Goal: Navigation & Orientation: Find specific page/section

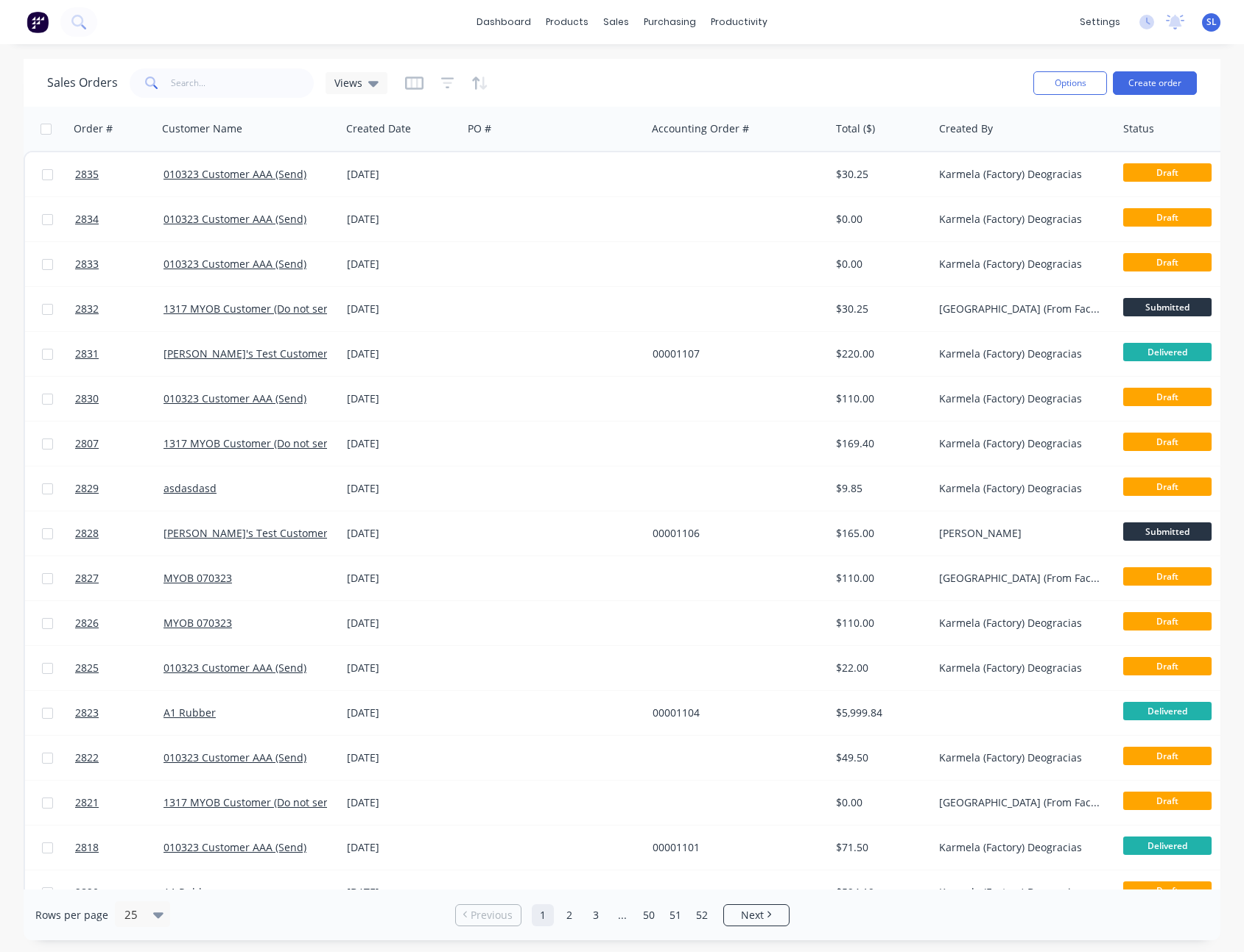
click at [791, 58] on div "Sales Orders Views Options Create order" at bounding box center [622, 82] width 1196 height 48
click at [758, 102] on div "Planner" at bounding box center [760, 100] width 35 height 13
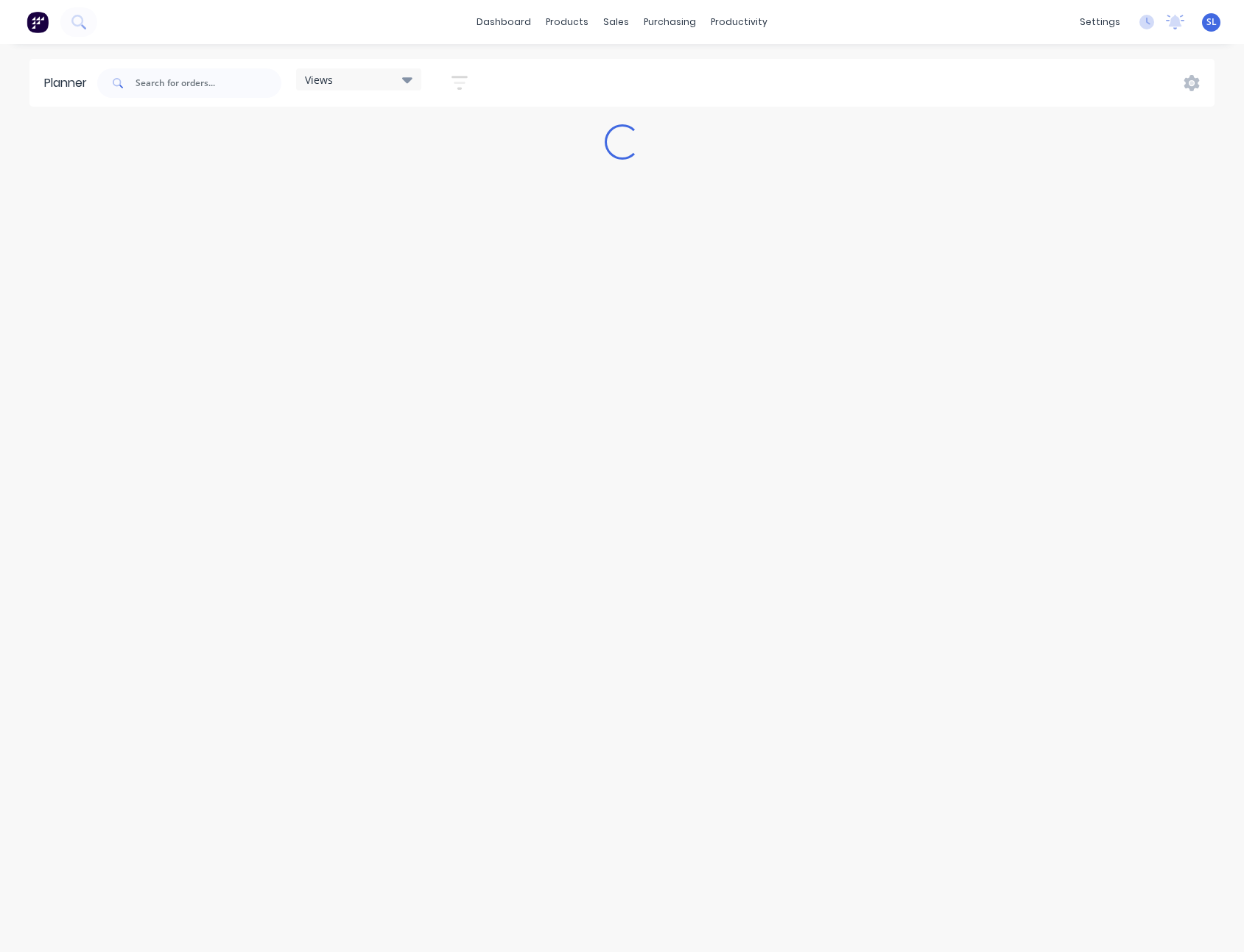
click at [879, 51] on div "dashboard products sales purchasing productivity dashboard products Product Cat…" at bounding box center [622, 476] width 1244 height 952
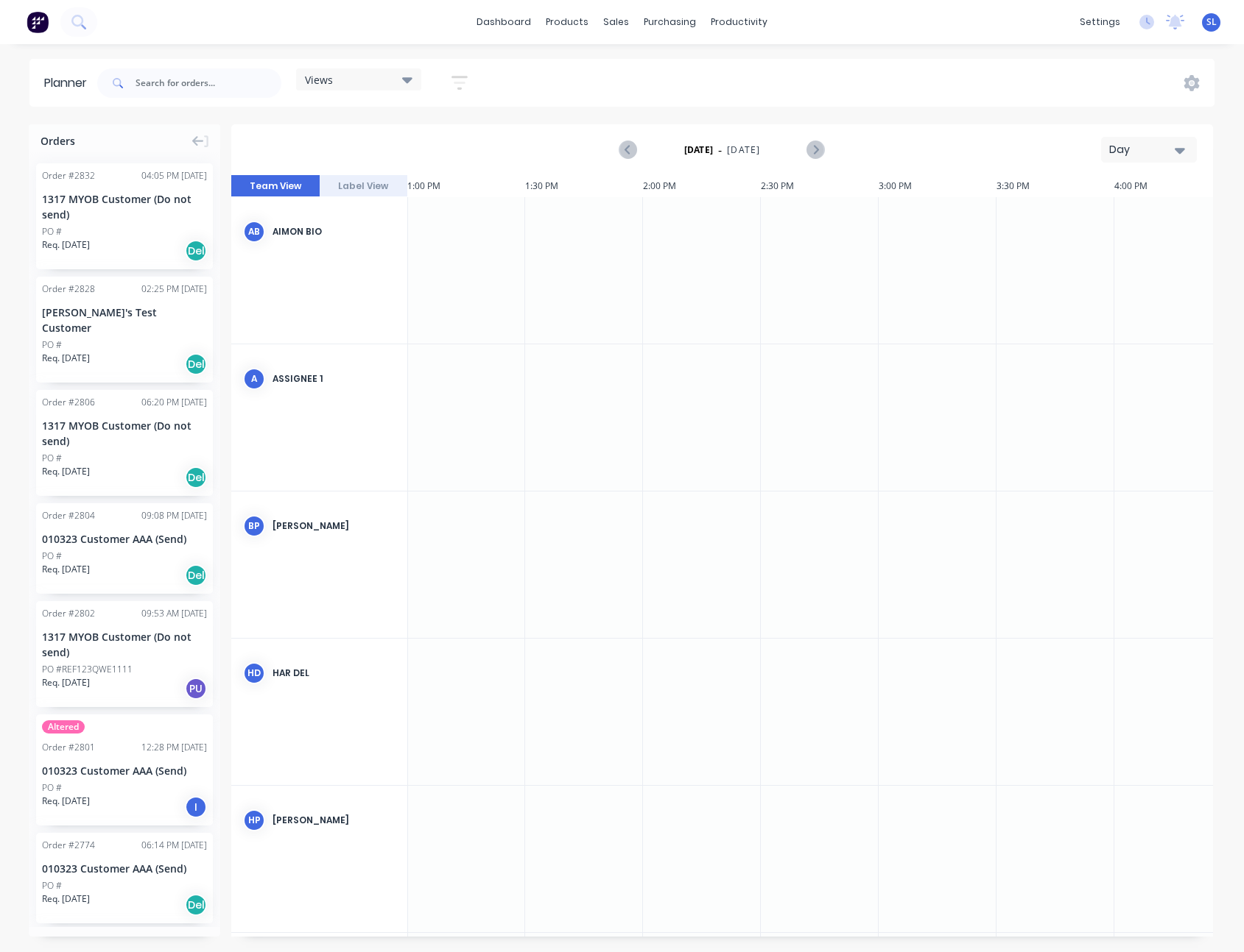
click at [414, 86] on div "Views" at bounding box center [358, 79] width 125 height 22
drag, startPoint x: 587, startPoint y: 63, endPoint x: 506, endPoint y: 83, distance: 83.4
click at [587, 63] on div "Views Save new view None (Default) edit Sydney Filter edit Show/Hide users Show…" at bounding box center [653, 83] width 1120 height 44
click at [467, 84] on icon "button" at bounding box center [460, 82] width 16 height 18
click at [415, 139] on div "Show/Hide users" at bounding box center [381, 138] width 102 height 16
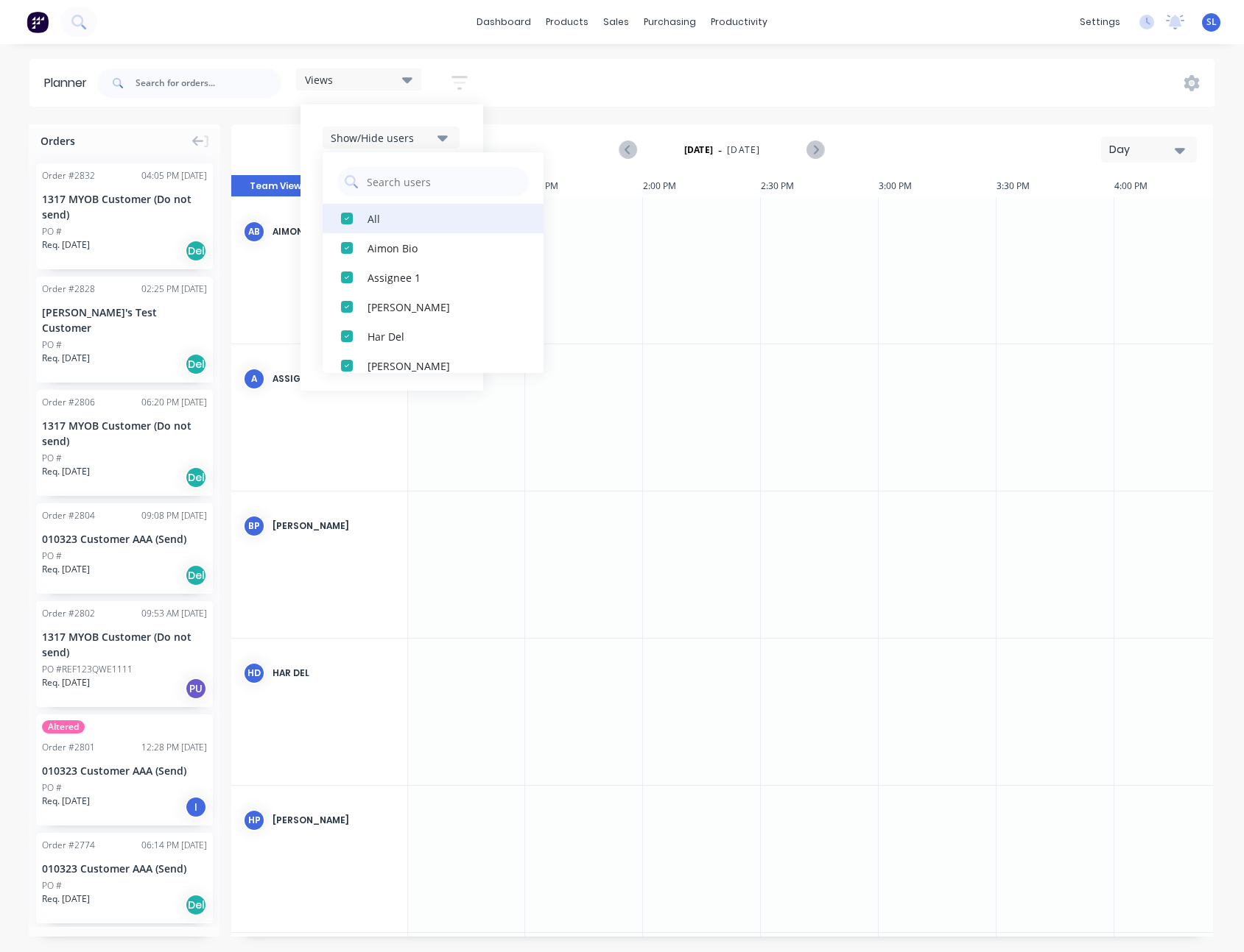
click at [371, 225] on div "All" at bounding box center [441, 218] width 147 height 16
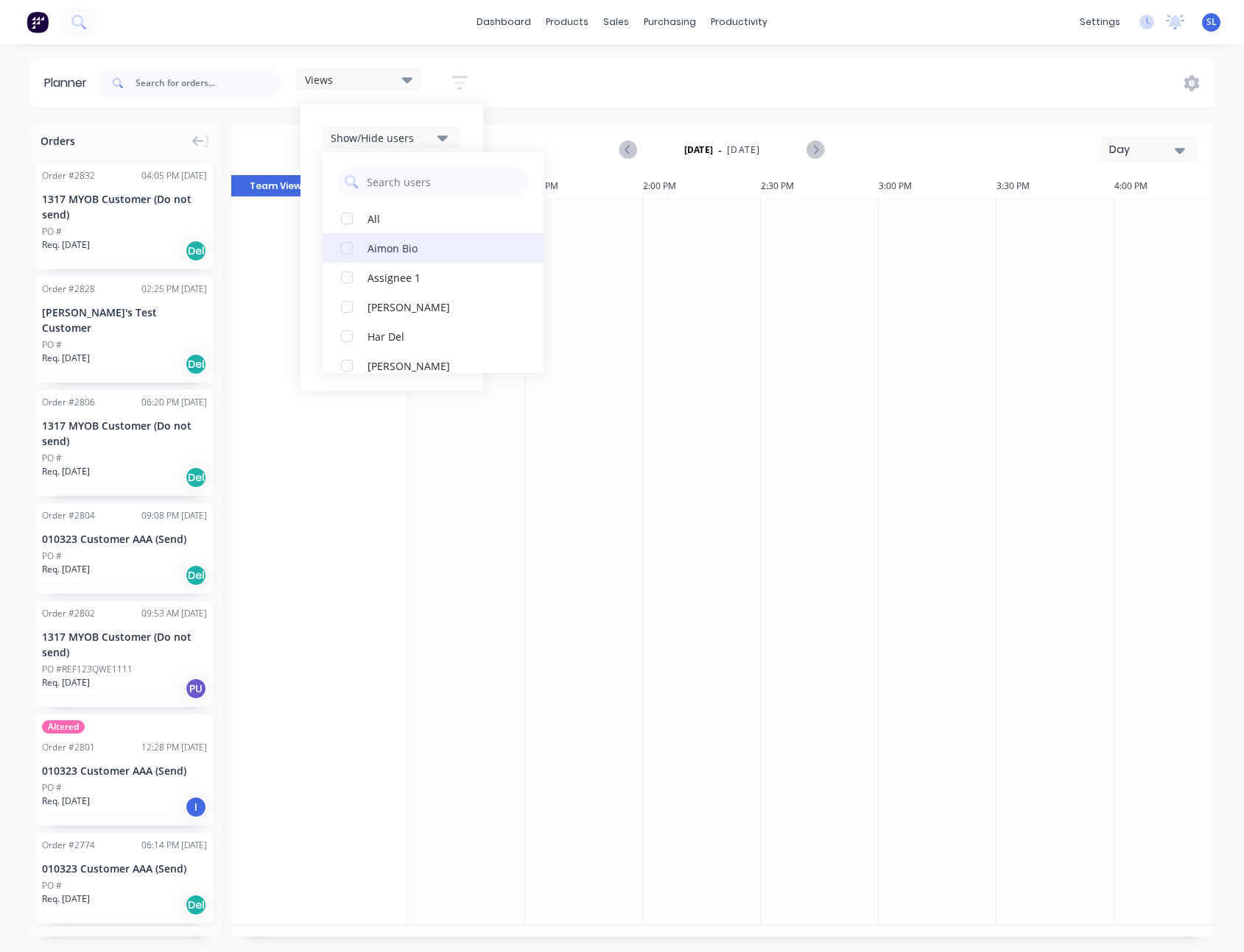
click at [378, 256] on button "Aimon Bio" at bounding box center [433, 248] width 221 height 30
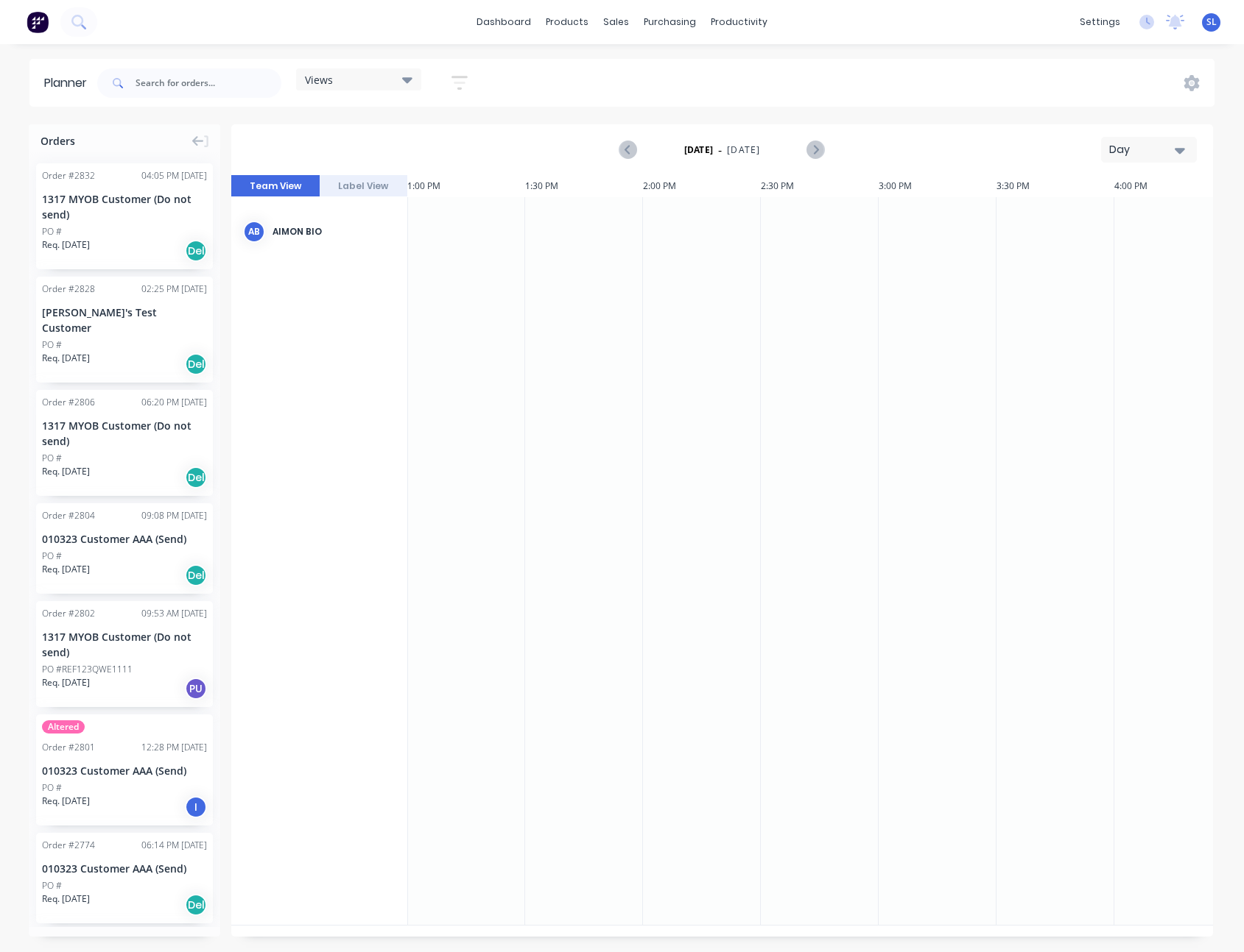
click at [578, 92] on div "Views Save new view None (Default) edit Sydney Filter edit Show/Hide users All …" at bounding box center [653, 83] width 1120 height 44
click at [525, 25] on link "dashboard" at bounding box center [503, 21] width 69 height 22
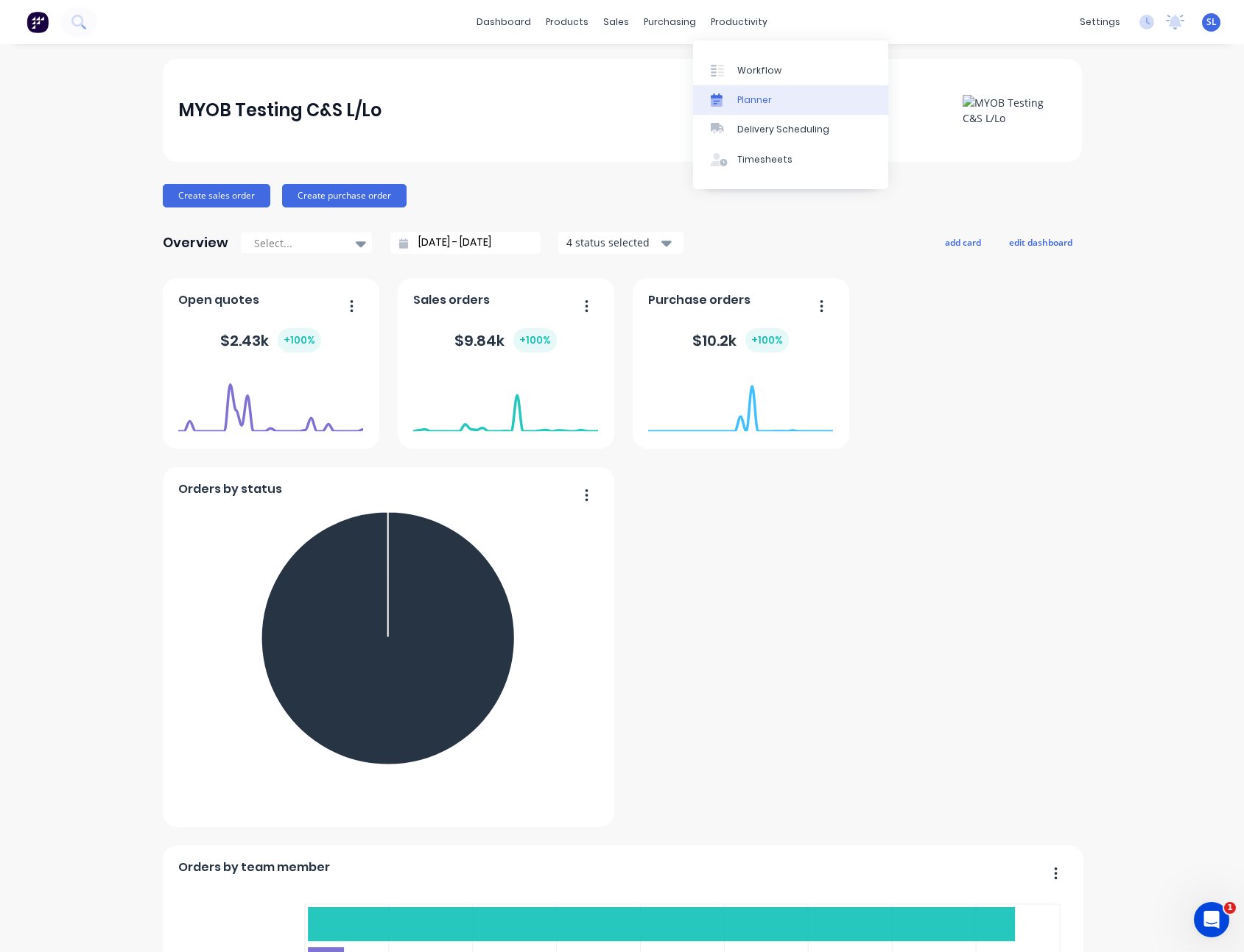
click at [735, 102] on link "Planner" at bounding box center [790, 100] width 195 height 30
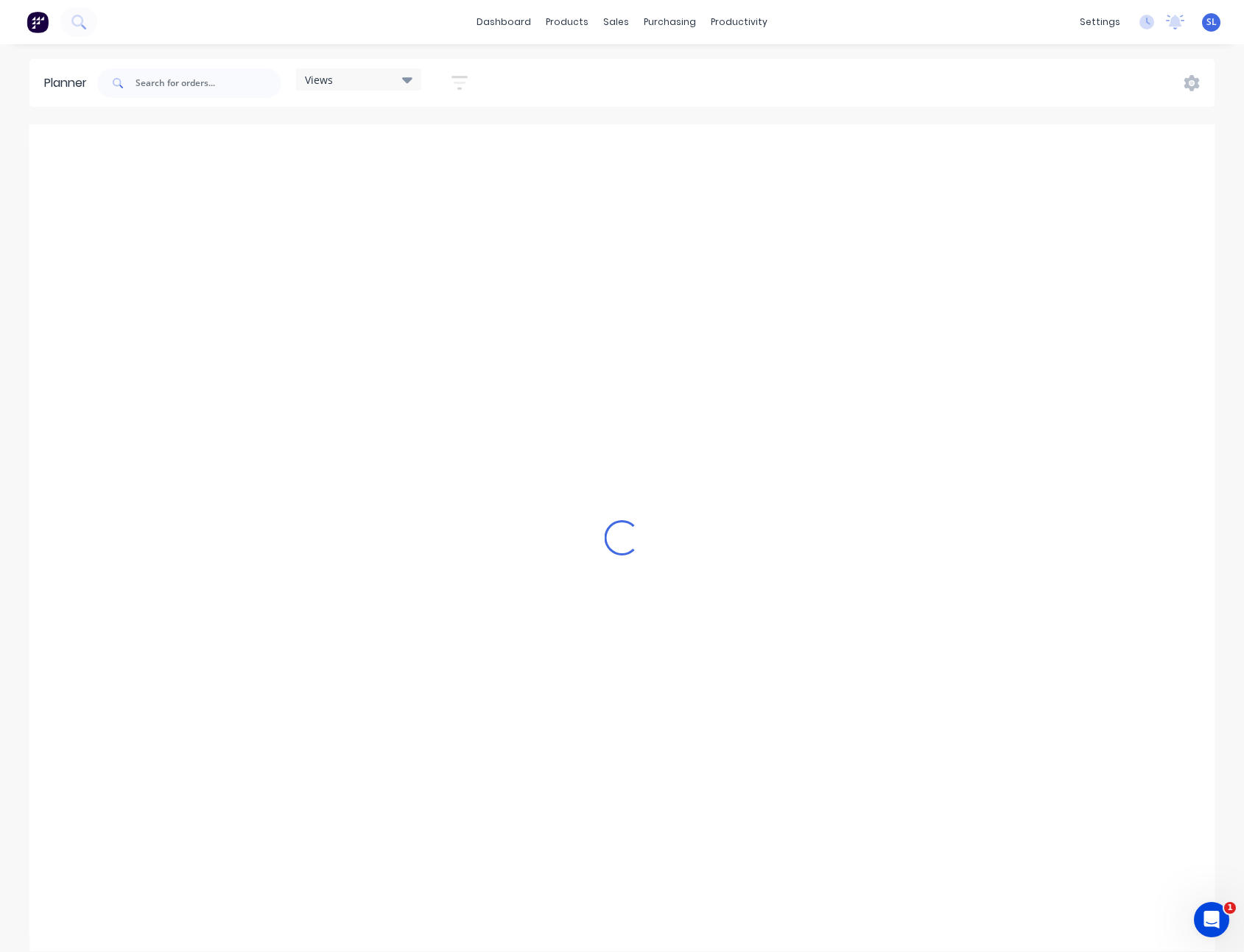
scroll to position [0, 1886]
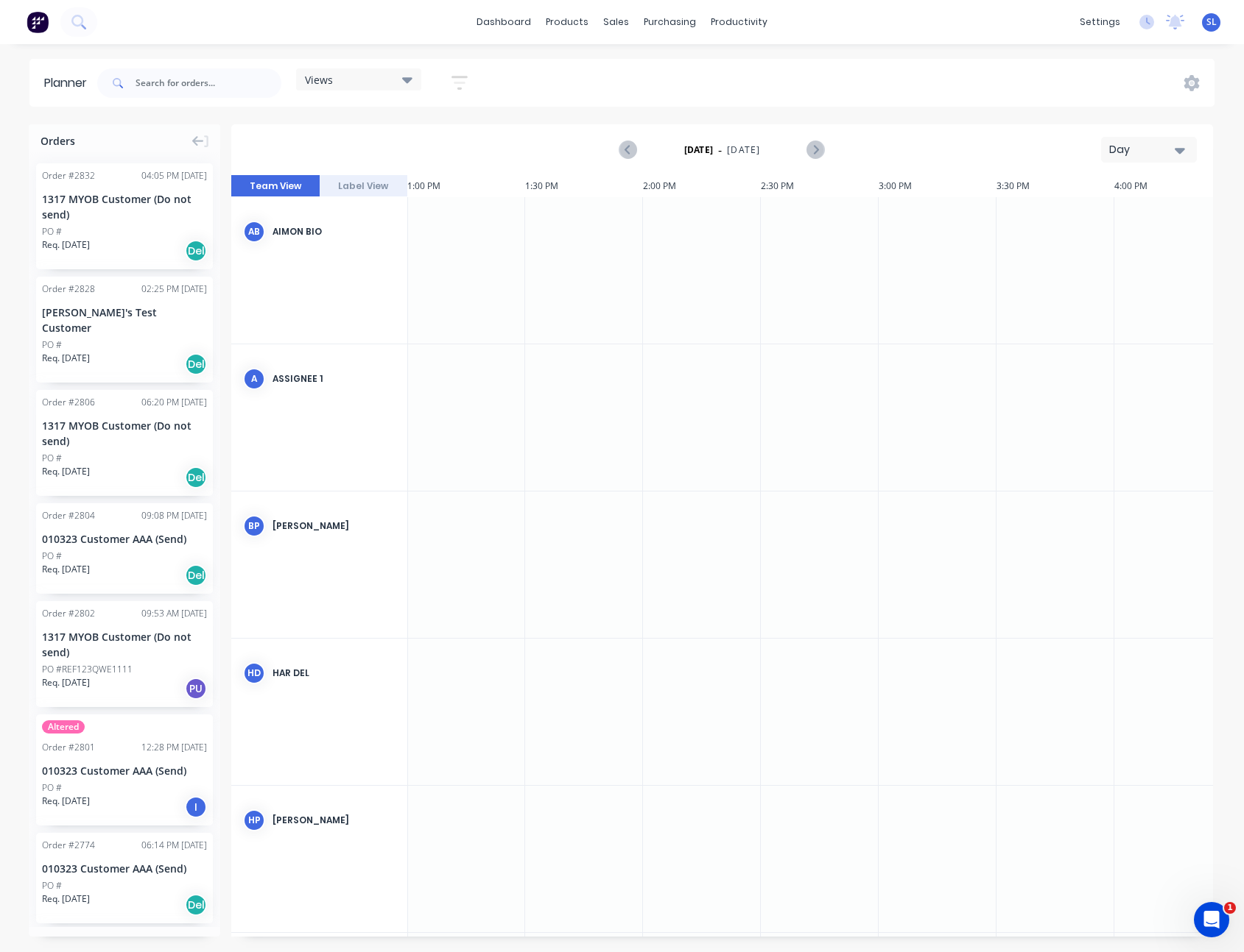
click at [465, 77] on icon "button" at bounding box center [460, 82] width 16 height 14
click at [432, 133] on div "Show/Hide users" at bounding box center [381, 138] width 102 height 16
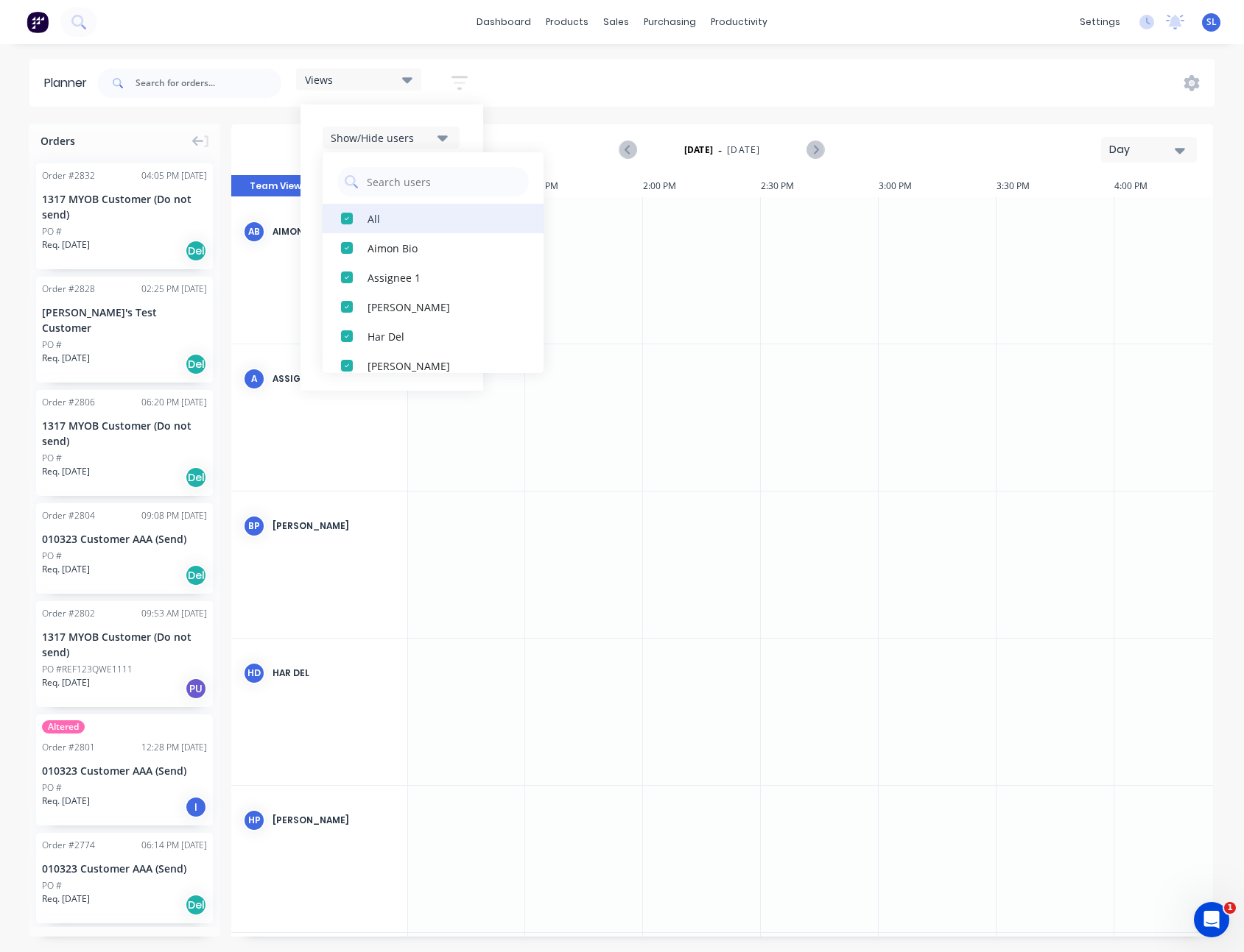
click at [372, 225] on div "All" at bounding box center [441, 218] width 147 height 16
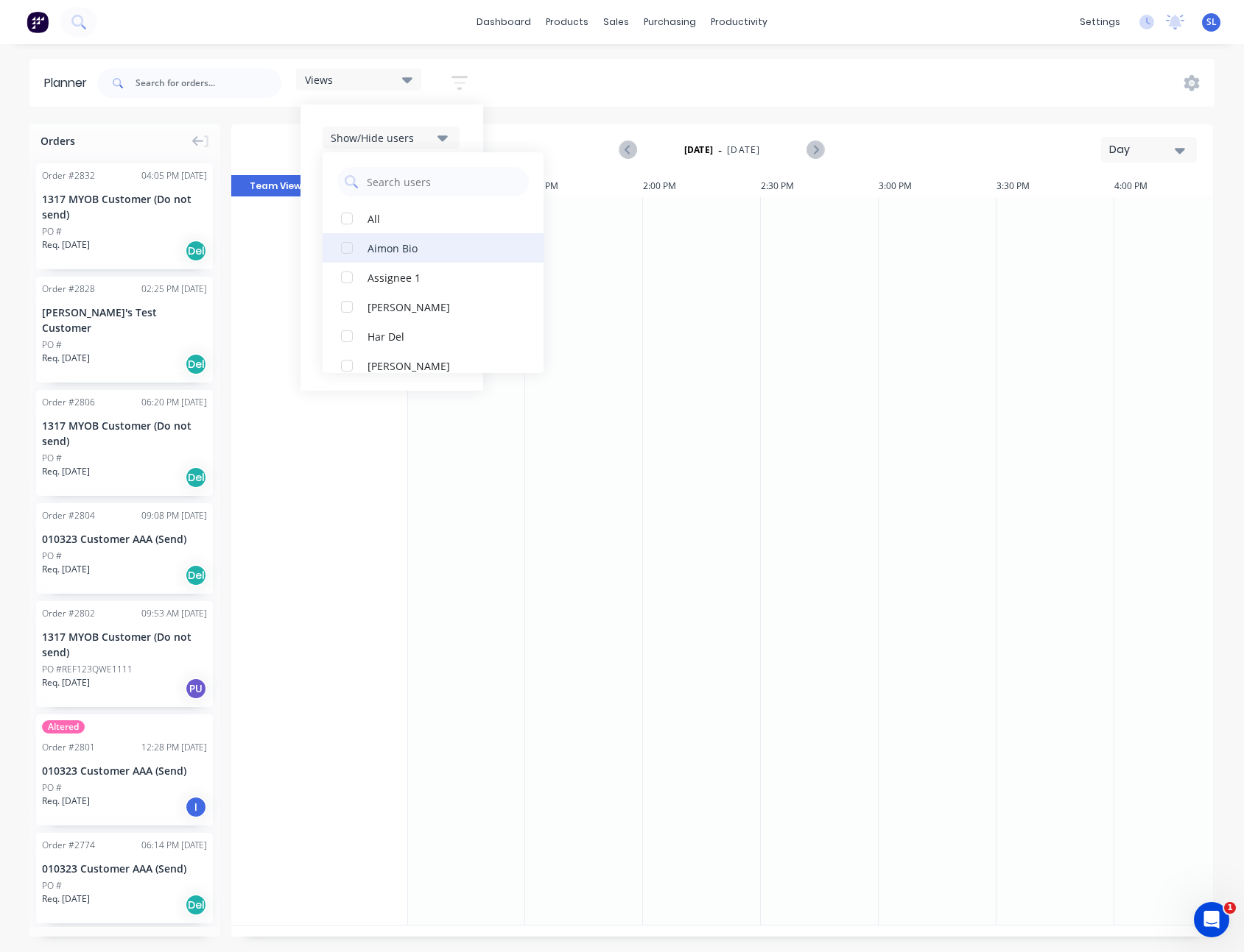
click at [378, 246] on div "Aimon Bio" at bounding box center [441, 247] width 147 height 16
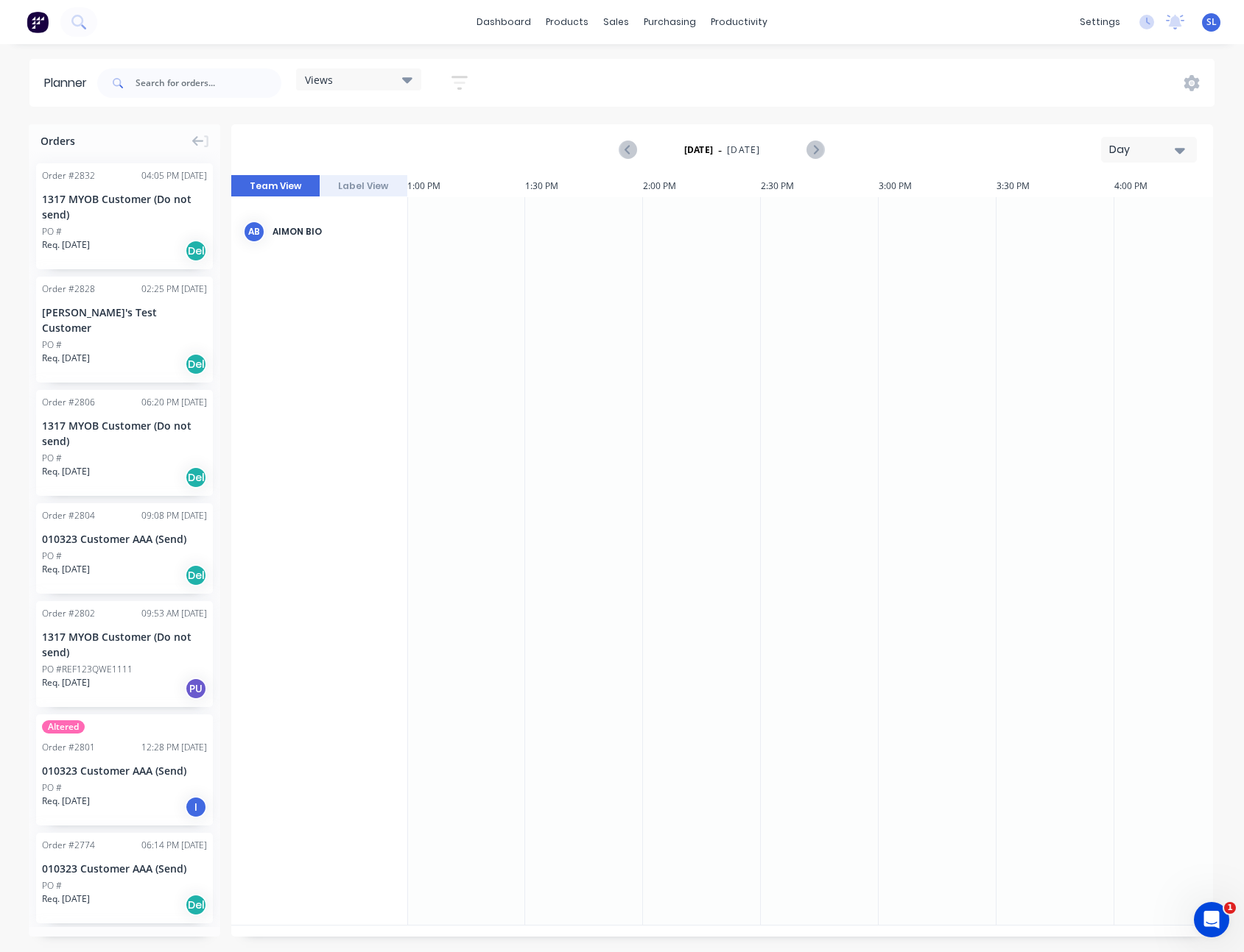
click at [578, 109] on div "Planner Views Save new view None (Default) edit Sydney Filter edit Show/Hide us…" at bounding box center [622, 505] width 1244 height 893
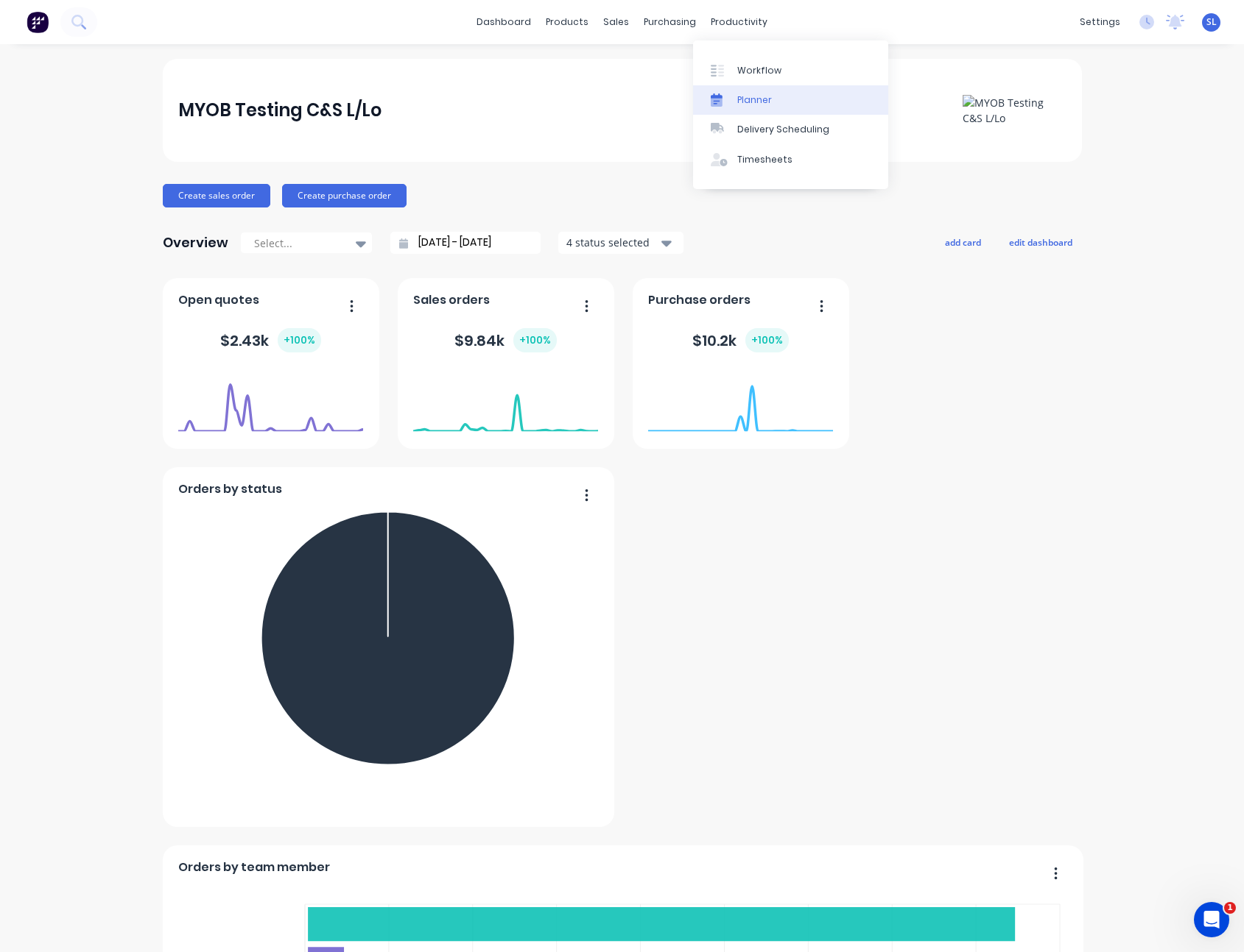
click at [742, 100] on div "Planner" at bounding box center [755, 100] width 35 height 13
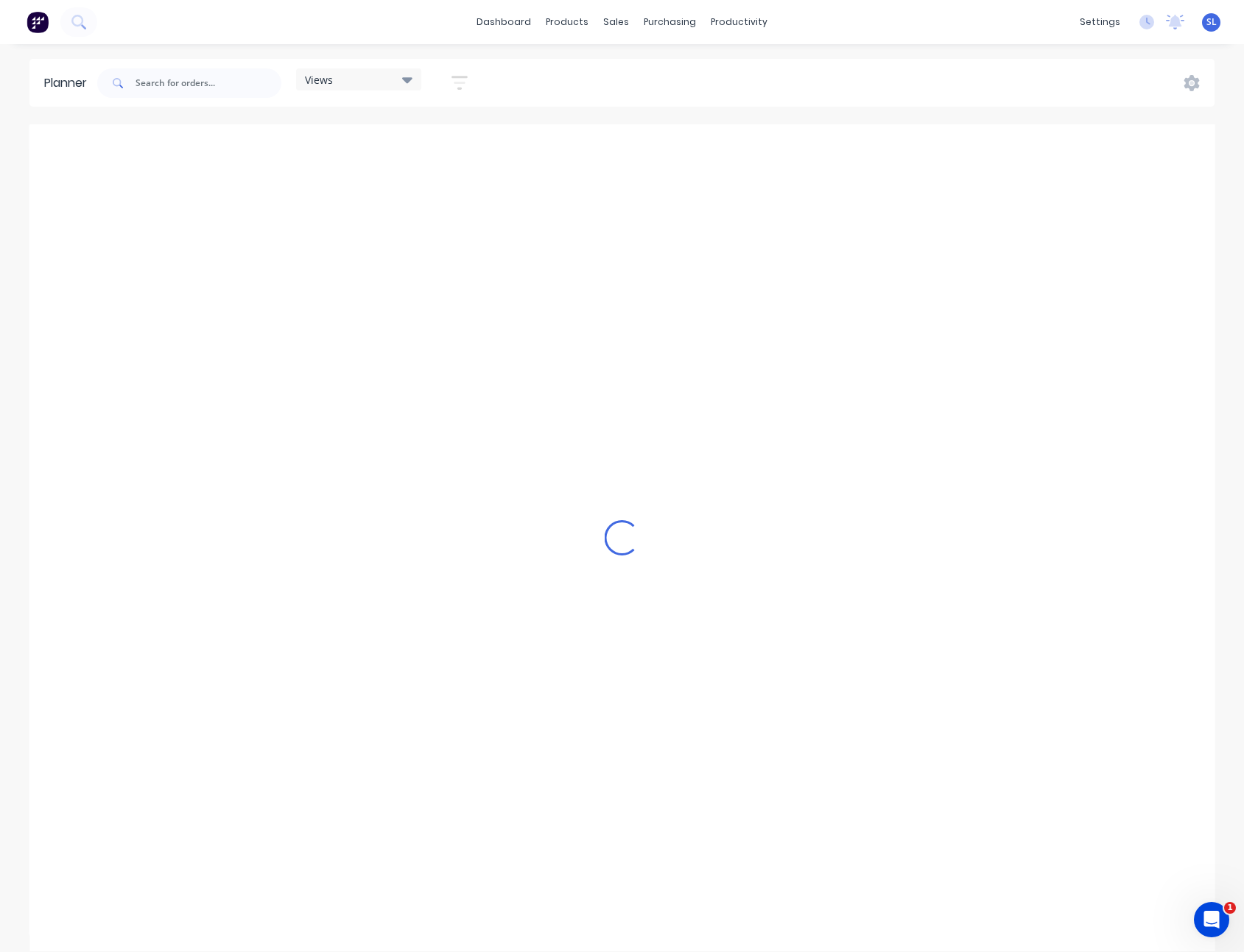
scroll to position [0, 1886]
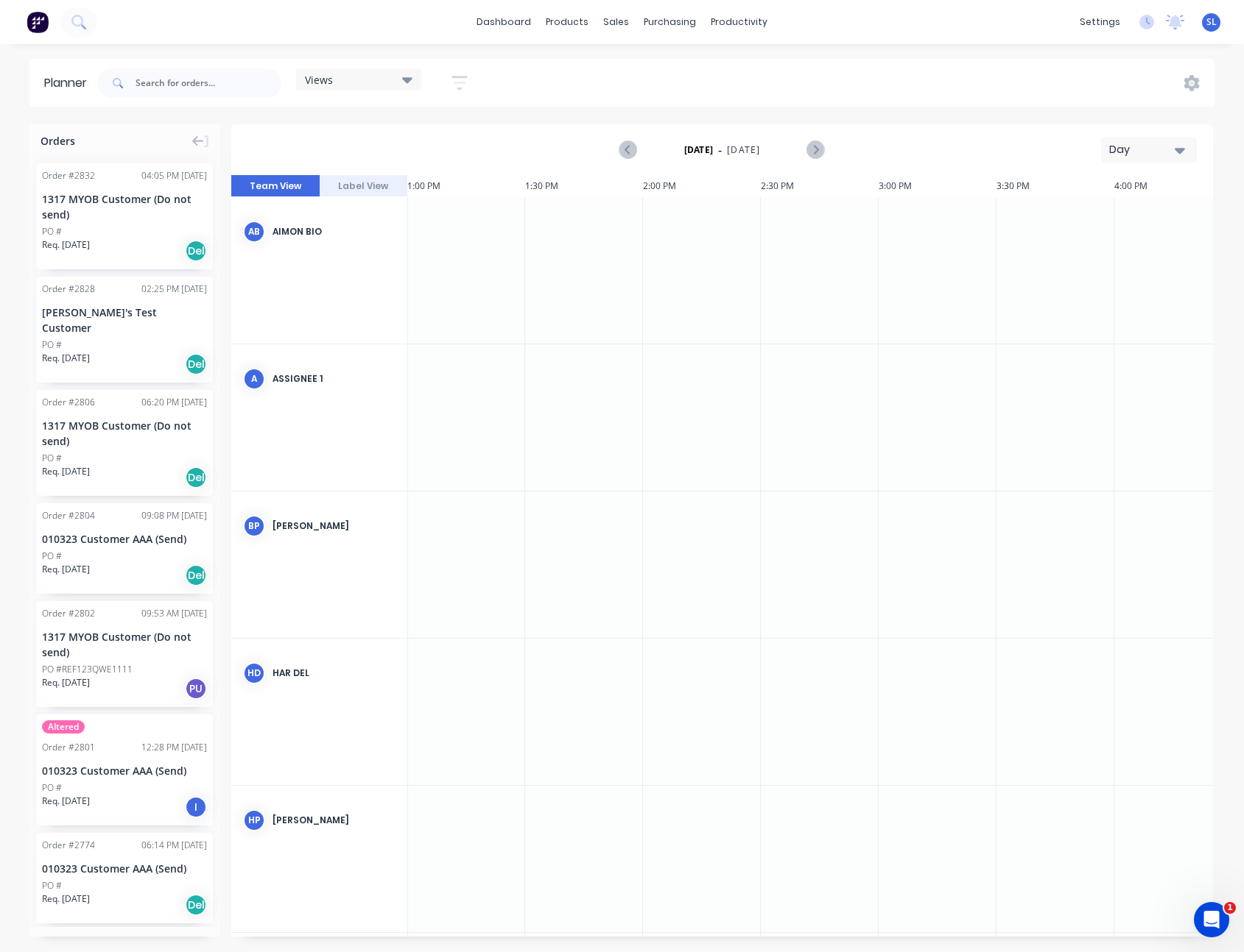
click at [457, 82] on icon "button" at bounding box center [460, 82] width 12 height 2
click at [367, 144] on div "Show/Hide users" at bounding box center [381, 138] width 102 height 16
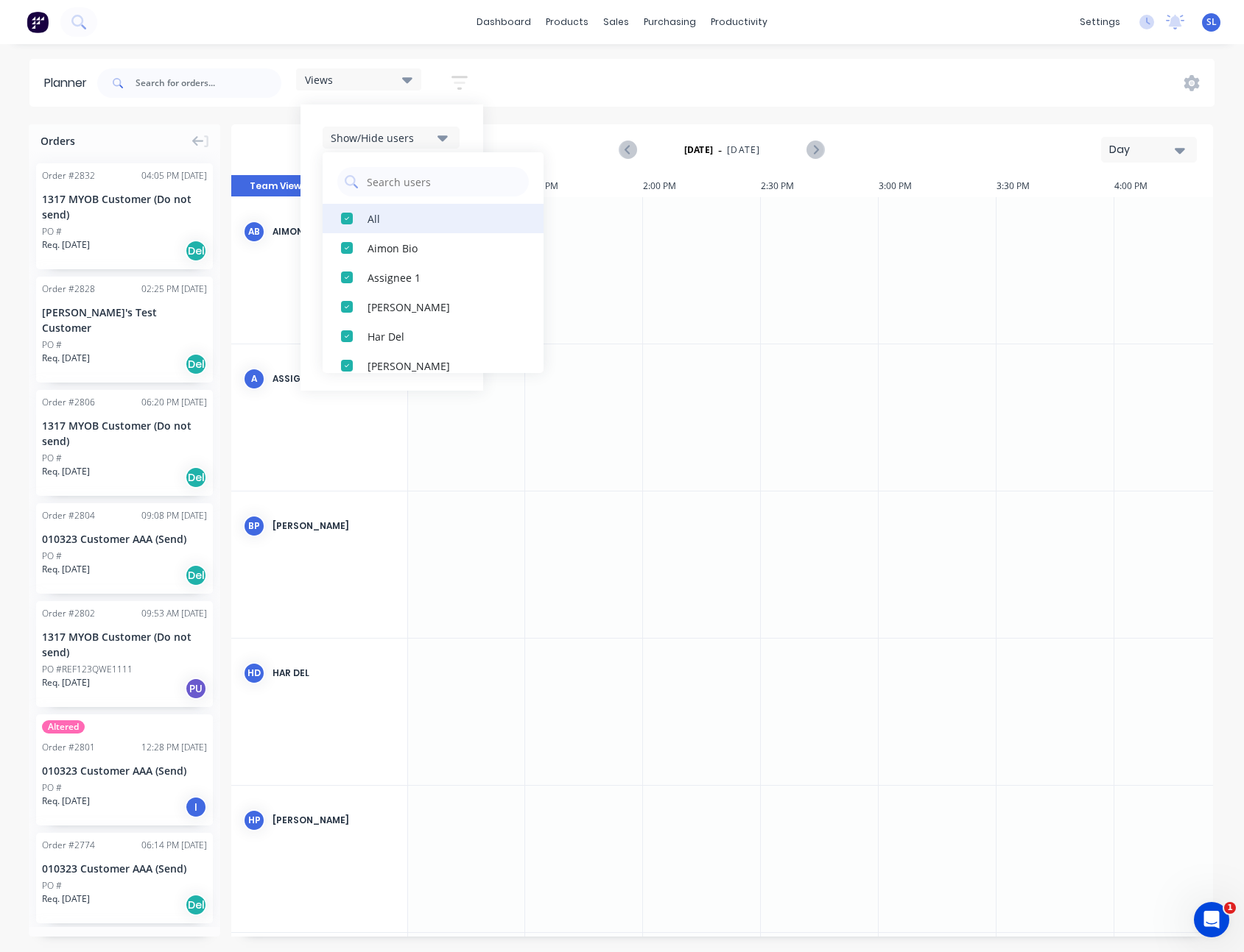
click at [353, 215] on div "button" at bounding box center [347, 219] width 30 height 30
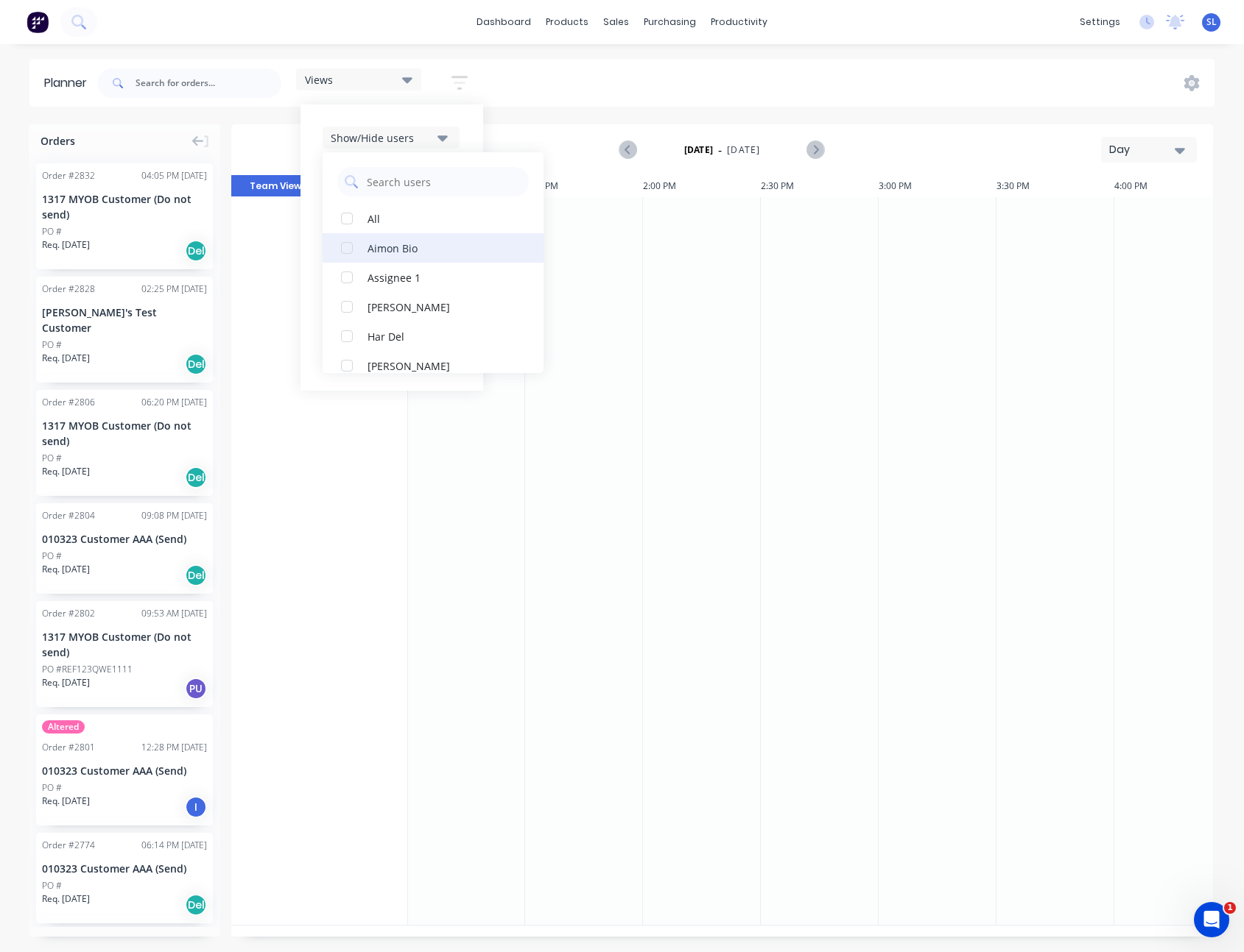
click at [358, 248] on div "button" at bounding box center [347, 248] width 30 height 30
click at [444, 116] on div "Show/Hide users All Aimon Bio Assignee 1 [PERSON_NAME] Har Del [PERSON_NAME] Pr…" at bounding box center [392, 248] width 183 height 287
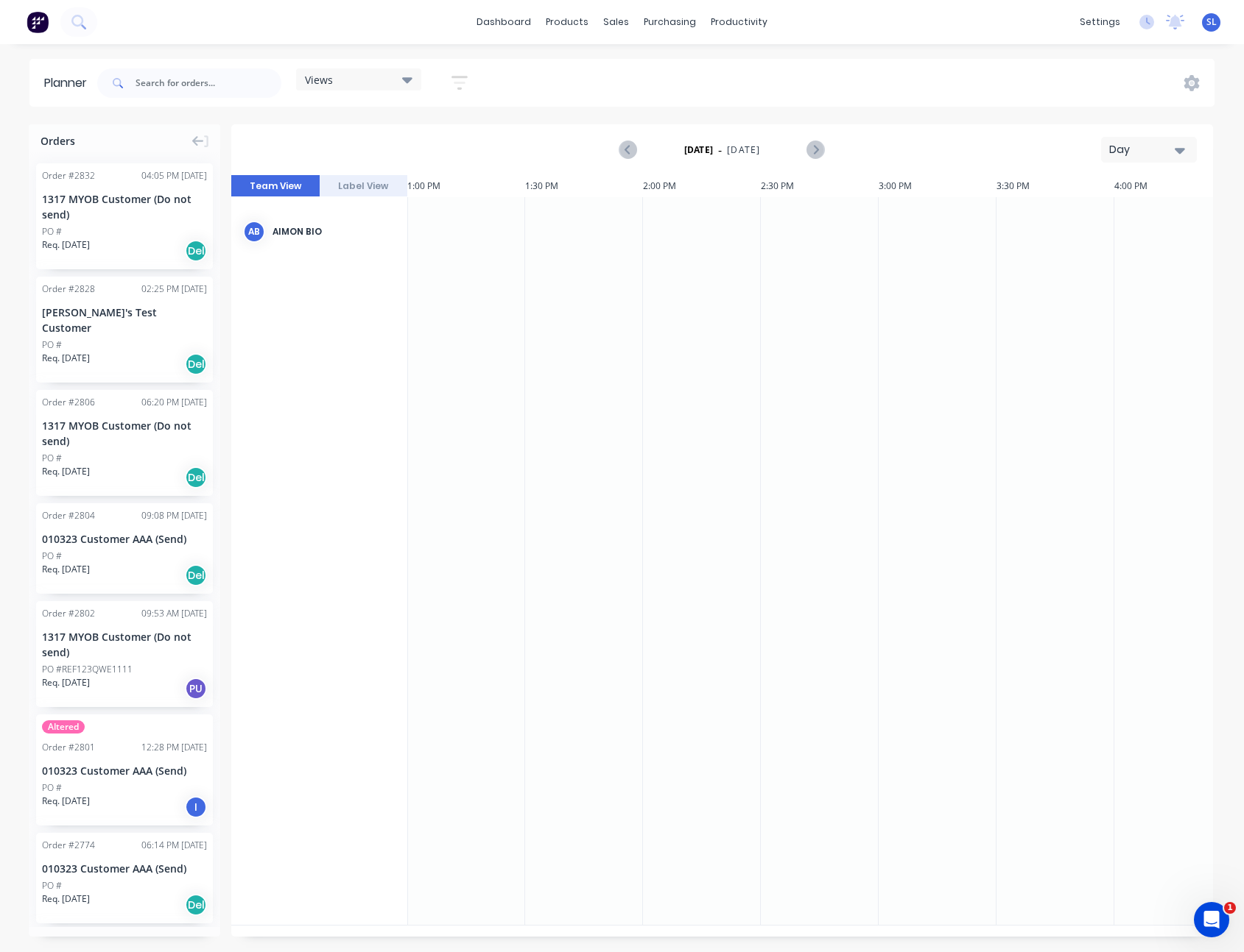
click at [526, 105] on header "Planner Views Save new view None (Default) edit Sydney Filter edit Show/Hide us…" at bounding box center [622, 82] width 1185 height 48
click at [1207, 10] on div "dashboard products sales purchasing productivity dashboard products Product Cat…" at bounding box center [622, 22] width 1244 height 44
click at [1206, 20] on span "SL" at bounding box center [1211, 22] width 11 height 13
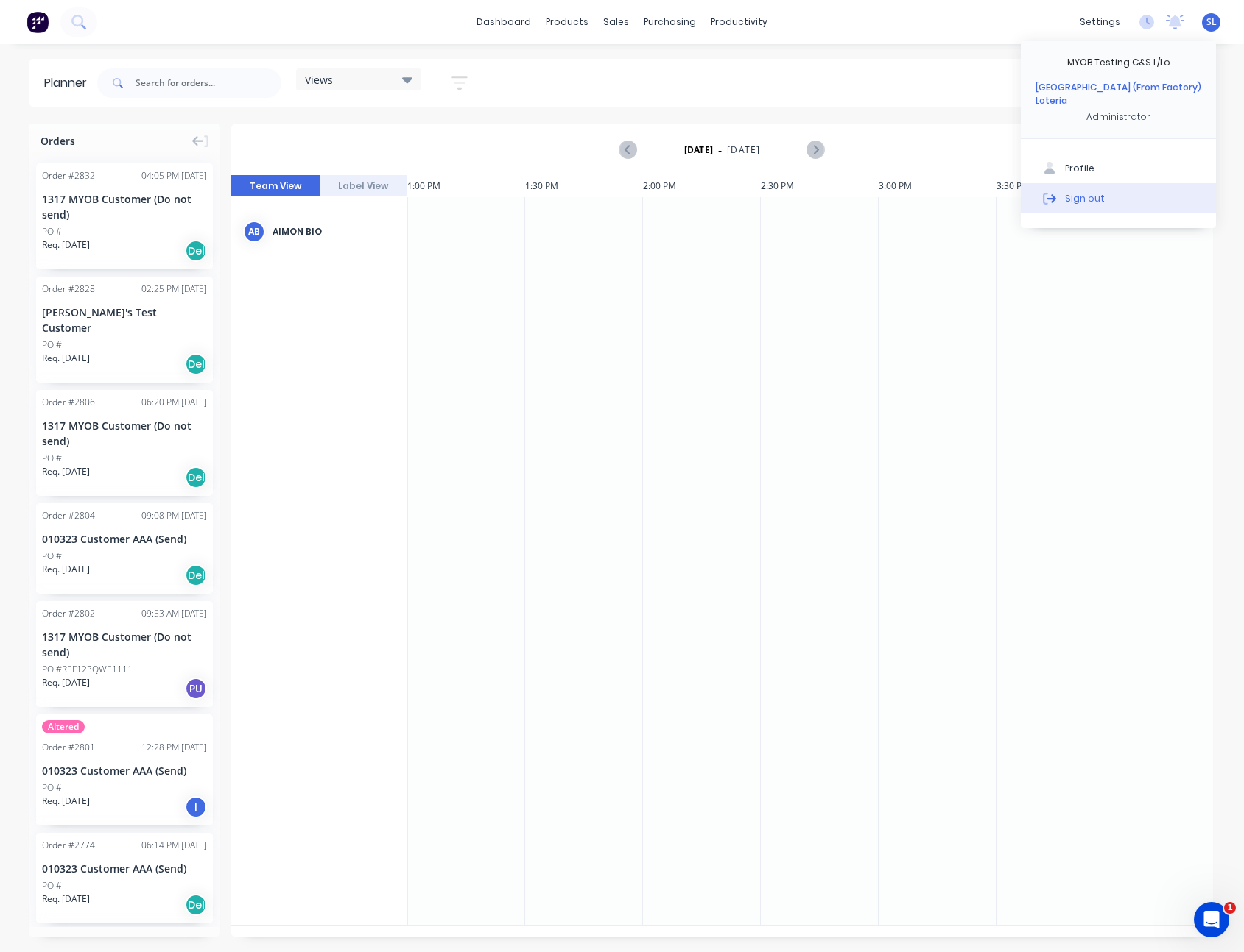
click at [1069, 191] on div "Sign out" at bounding box center [1084, 198] width 40 height 13
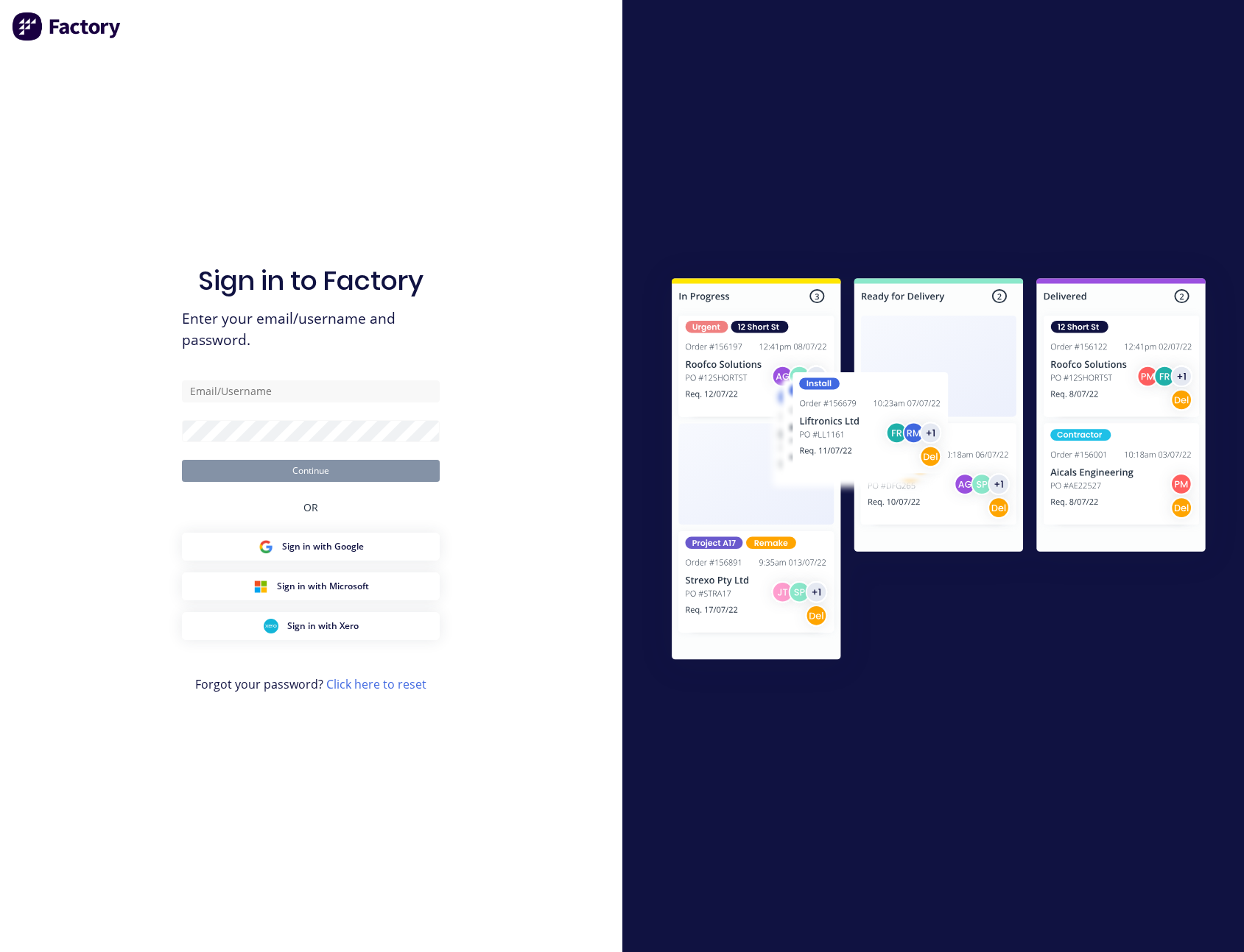
click at [305, 367] on div "Sign in to Factory Enter your email/username and password. Continue OR Sign in …" at bounding box center [311, 491] width 258 height 899
click at [300, 394] on input "text" at bounding box center [311, 391] width 258 height 22
type input "sydney@factory.app"
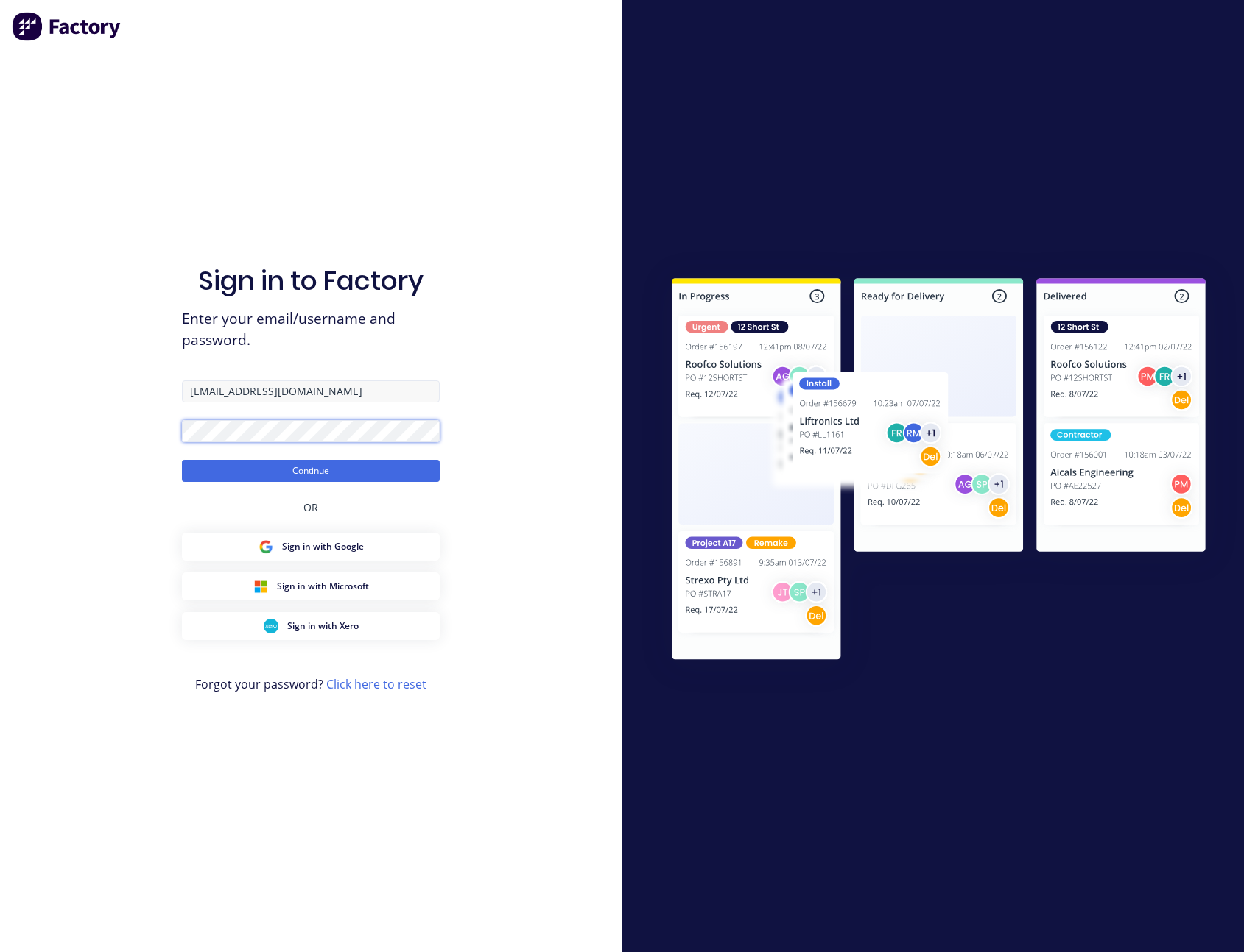
click at [182, 460] on button "Continue" at bounding box center [311, 471] width 258 height 22
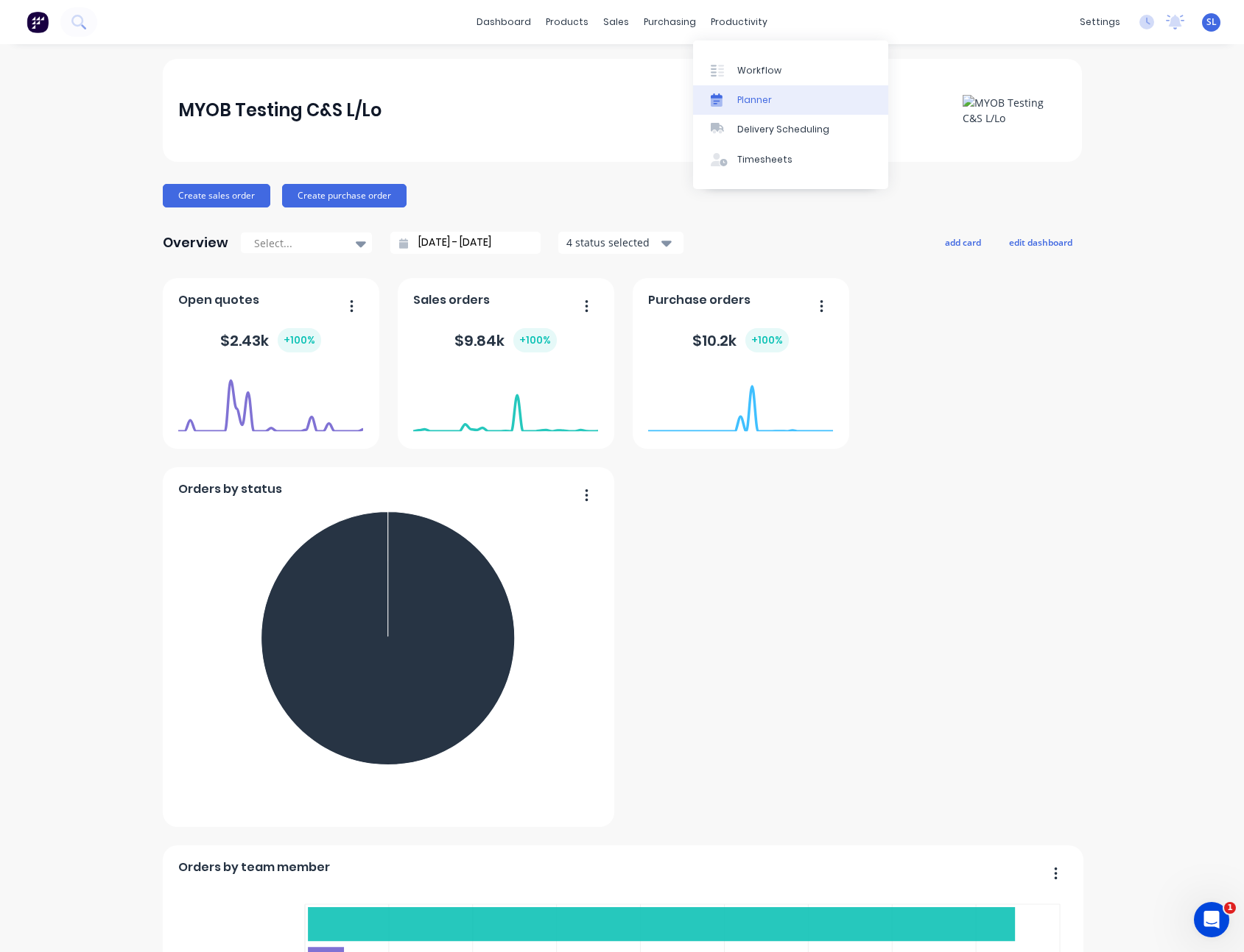
click at [733, 106] on link "Planner" at bounding box center [790, 100] width 195 height 30
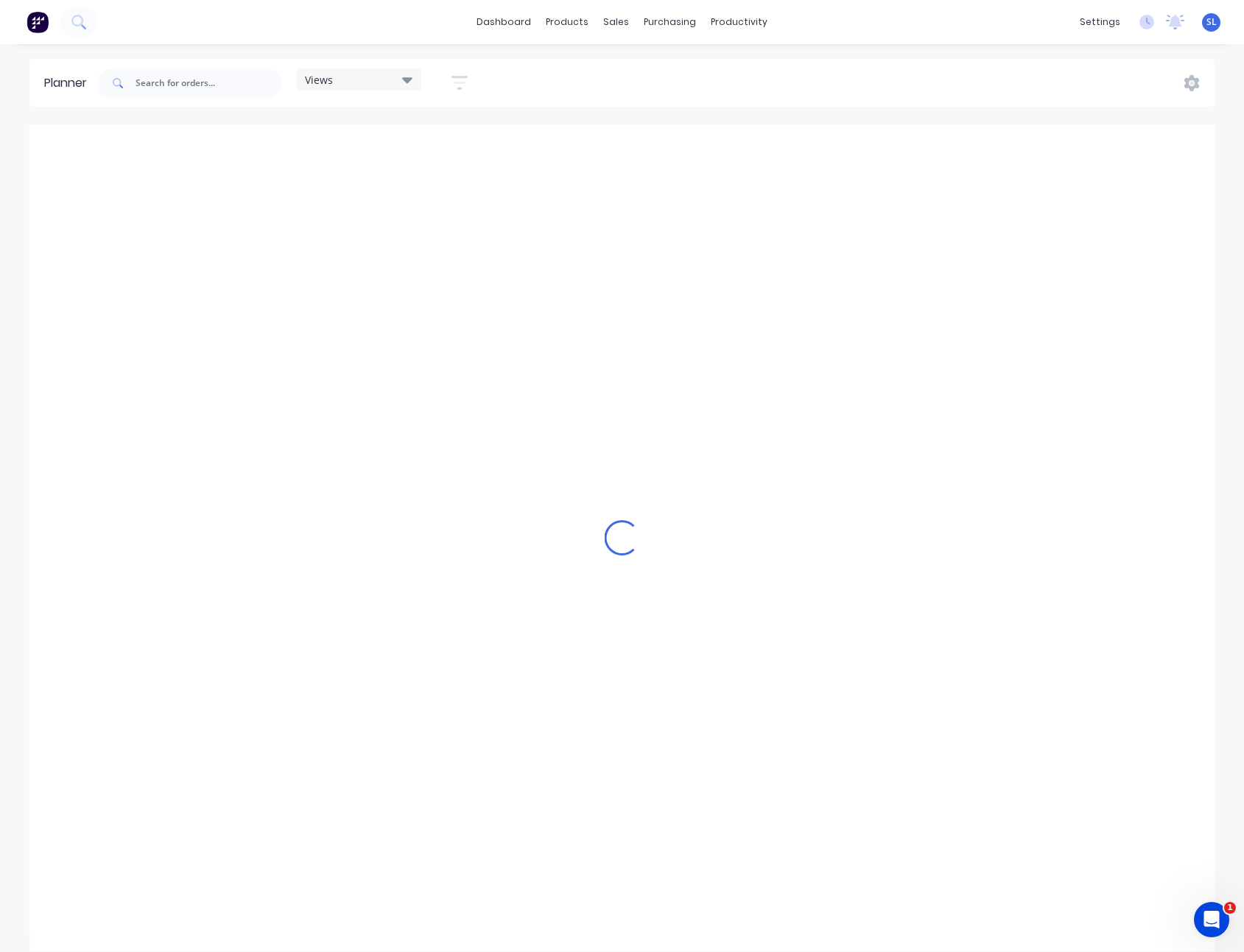
scroll to position [0, 1886]
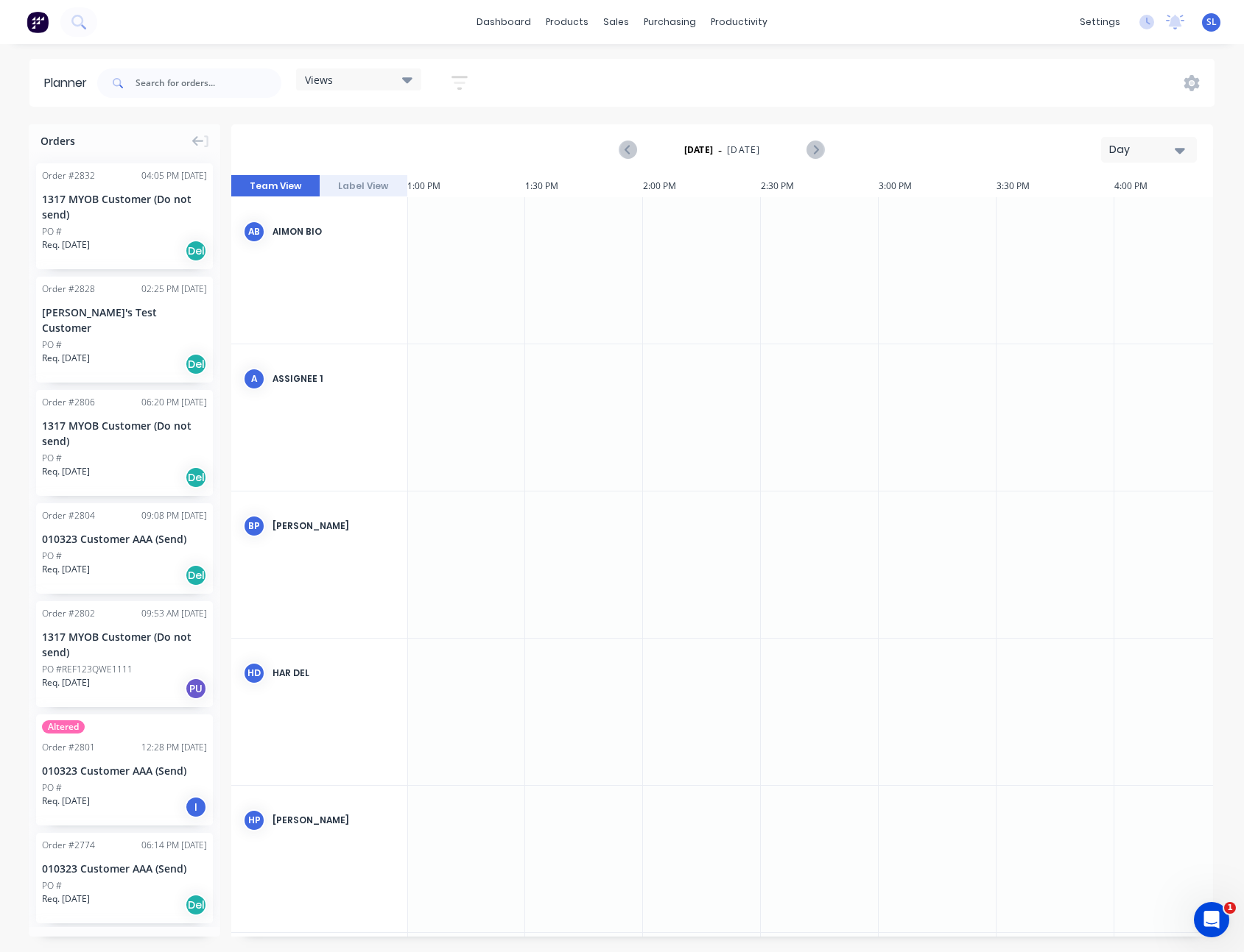
click at [459, 79] on icon "button" at bounding box center [460, 82] width 16 height 18
click at [385, 132] on div "Show/Hide users" at bounding box center [381, 138] width 102 height 16
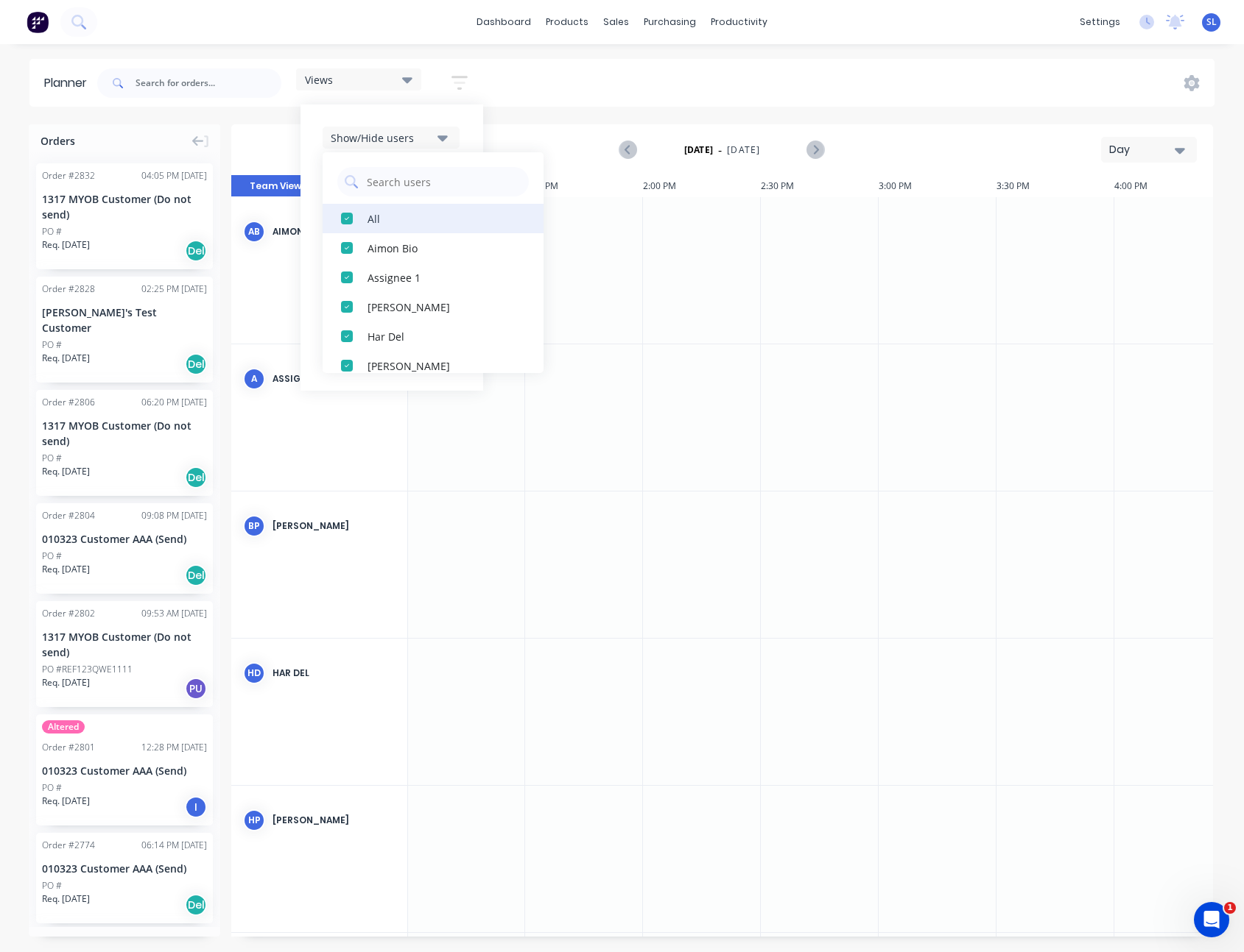
click at [348, 217] on div "button" at bounding box center [347, 219] width 30 height 30
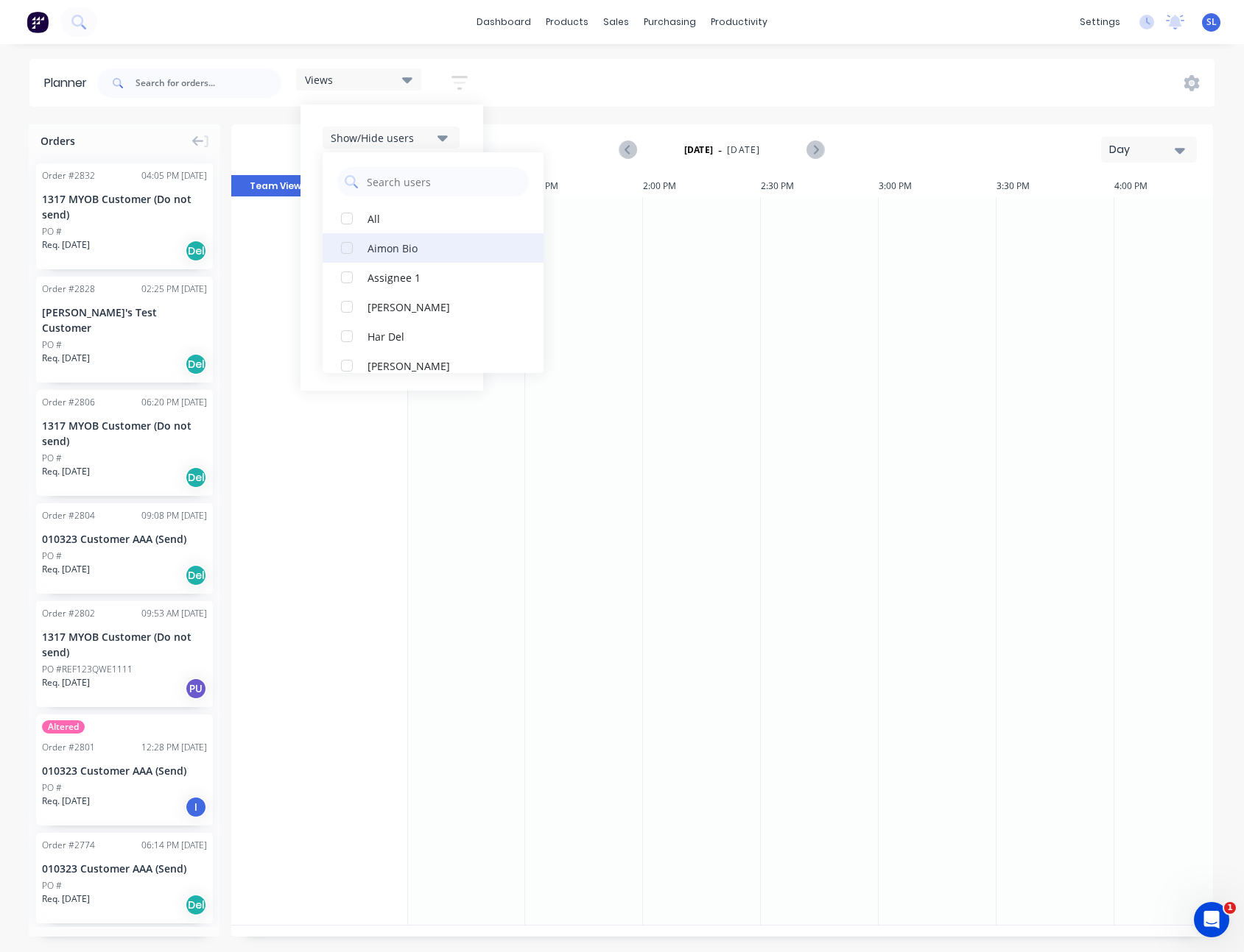
click at [351, 247] on div "button" at bounding box center [347, 248] width 30 height 30
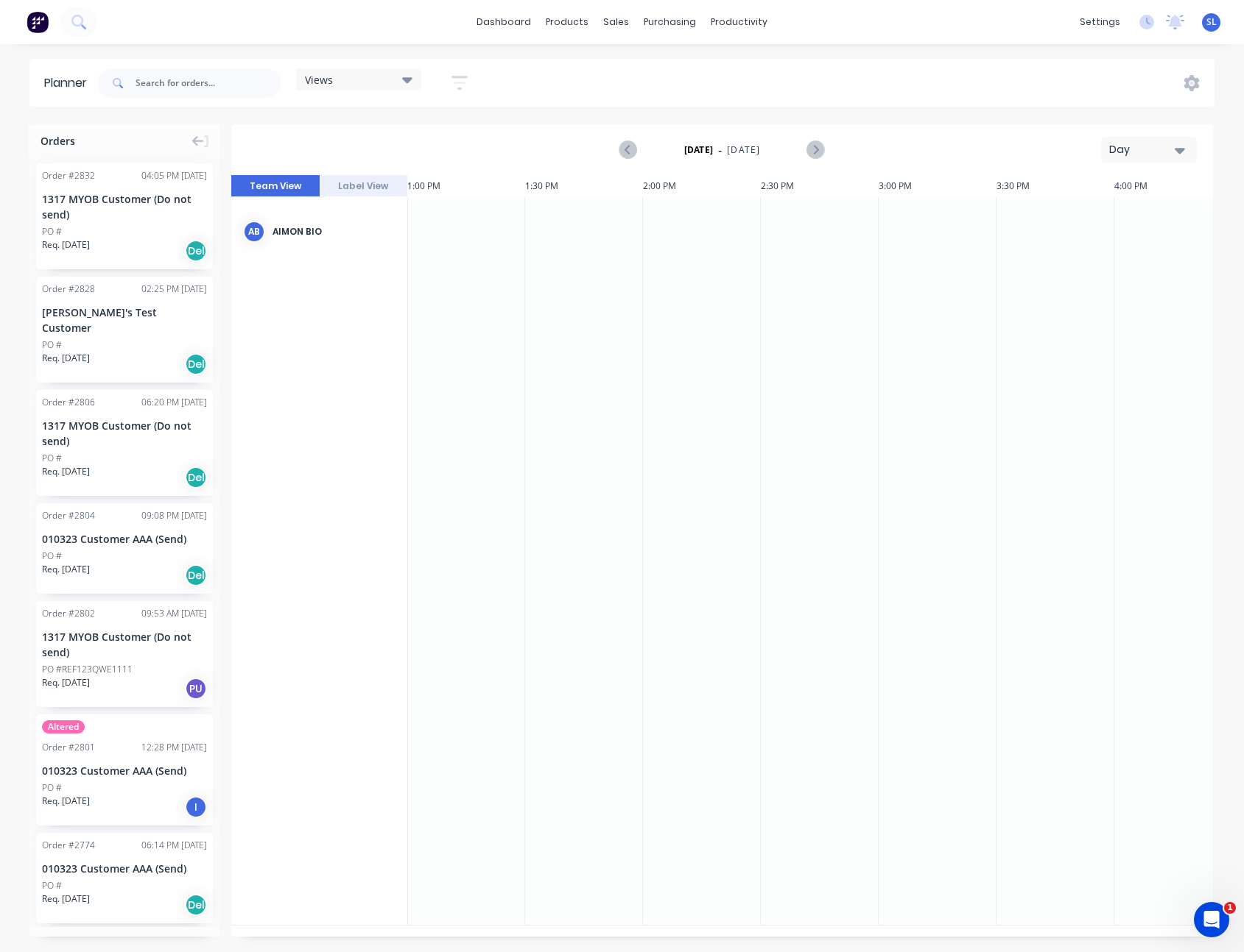
click at [497, 93] on div "Views Save new view None (Default) edit Sydney Filter edit Show/Hide users All …" at bounding box center [653, 83] width 1120 height 44
click at [353, 81] on div "Views" at bounding box center [358, 79] width 107 height 13
click at [468, 77] on icon "button" at bounding box center [460, 82] width 16 height 14
click at [419, 131] on div "Show/Hide users" at bounding box center [381, 138] width 102 height 16
click at [381, 306] on div "[PERSON_NAME]" at bounding box center [441, 306] width 147 height 16
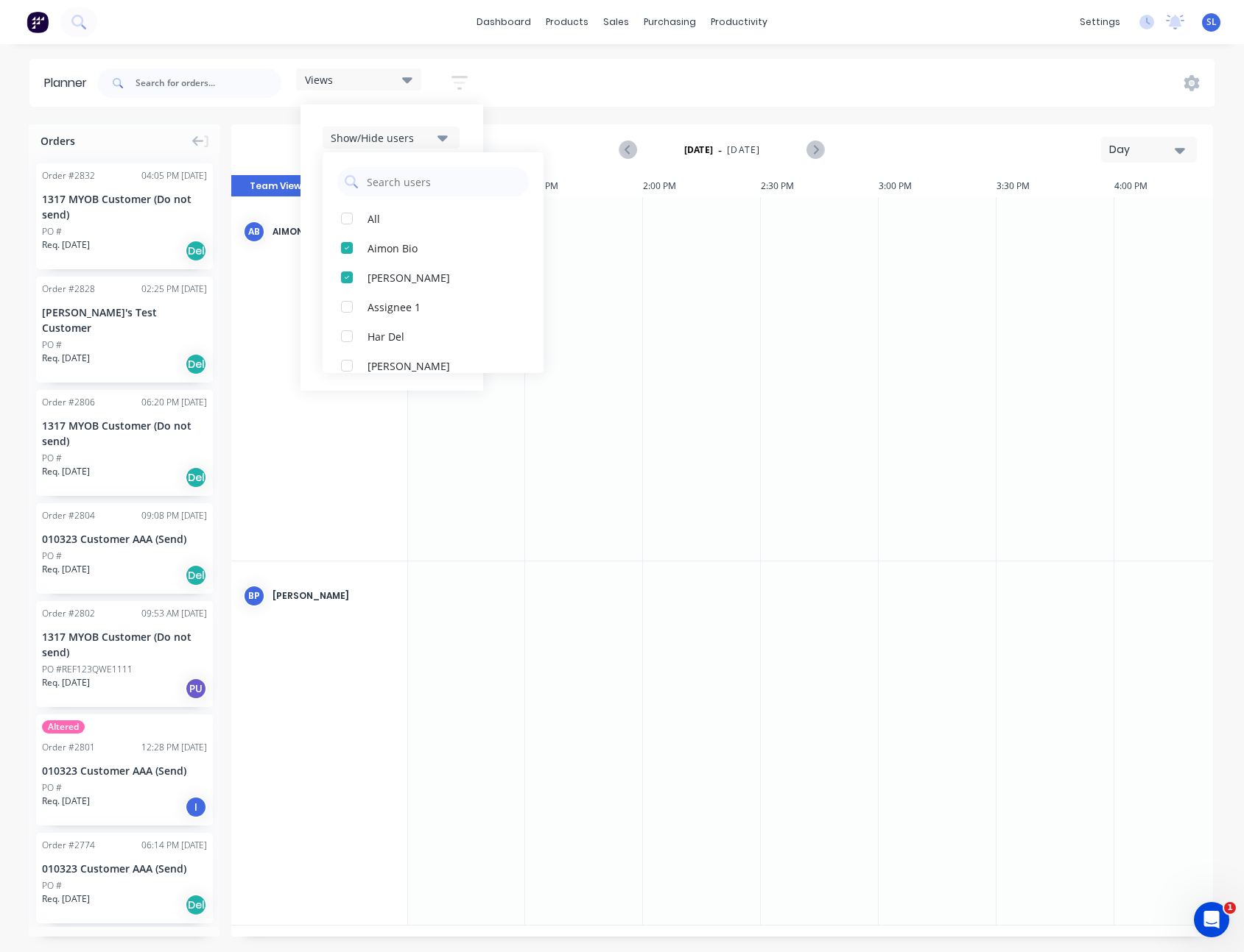
click at [617, 66] on div "Views Save new view None (Default) edit Sydney Filter edit Show/Hide users All …" at bounding box center [653, 83] width 1120 height 44
click at [445, 82] on button "button" at bounding box center [459, 82] width 47 height 29
click at [442, 135] on icon "button" at bounding box center [442, 138] width 11 height 6
click at [391, 223] on div "All" at bounding box center [441, 218] width 147 height 16
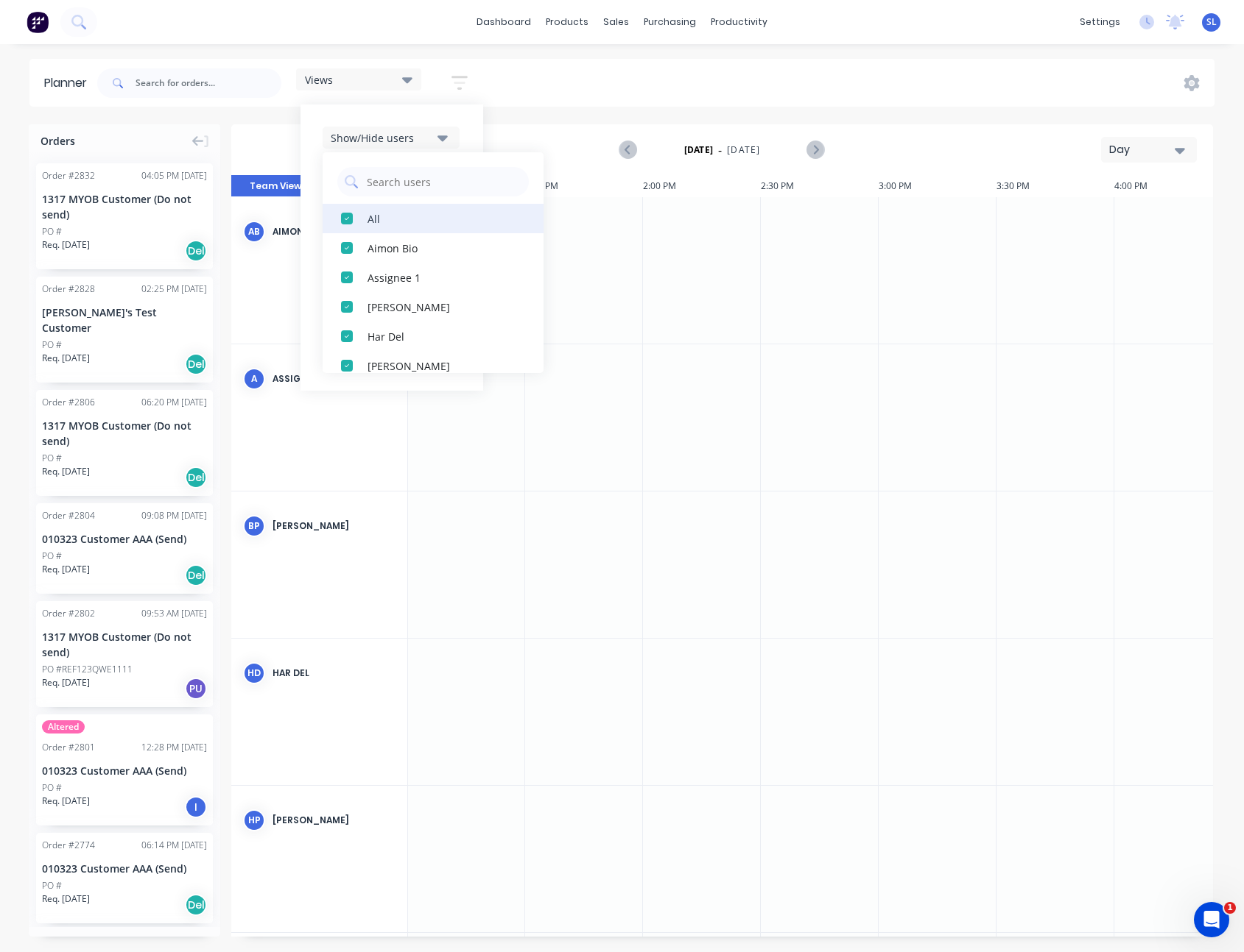
click at [388, 220] on div "All" at bounding box center [441, 218] width 147 height 16
click at [525, 49] on div "dashboard products sales purchasing productivity dashboard products Product Cat…" at bounding box center [622, 476] width 1244 height 952
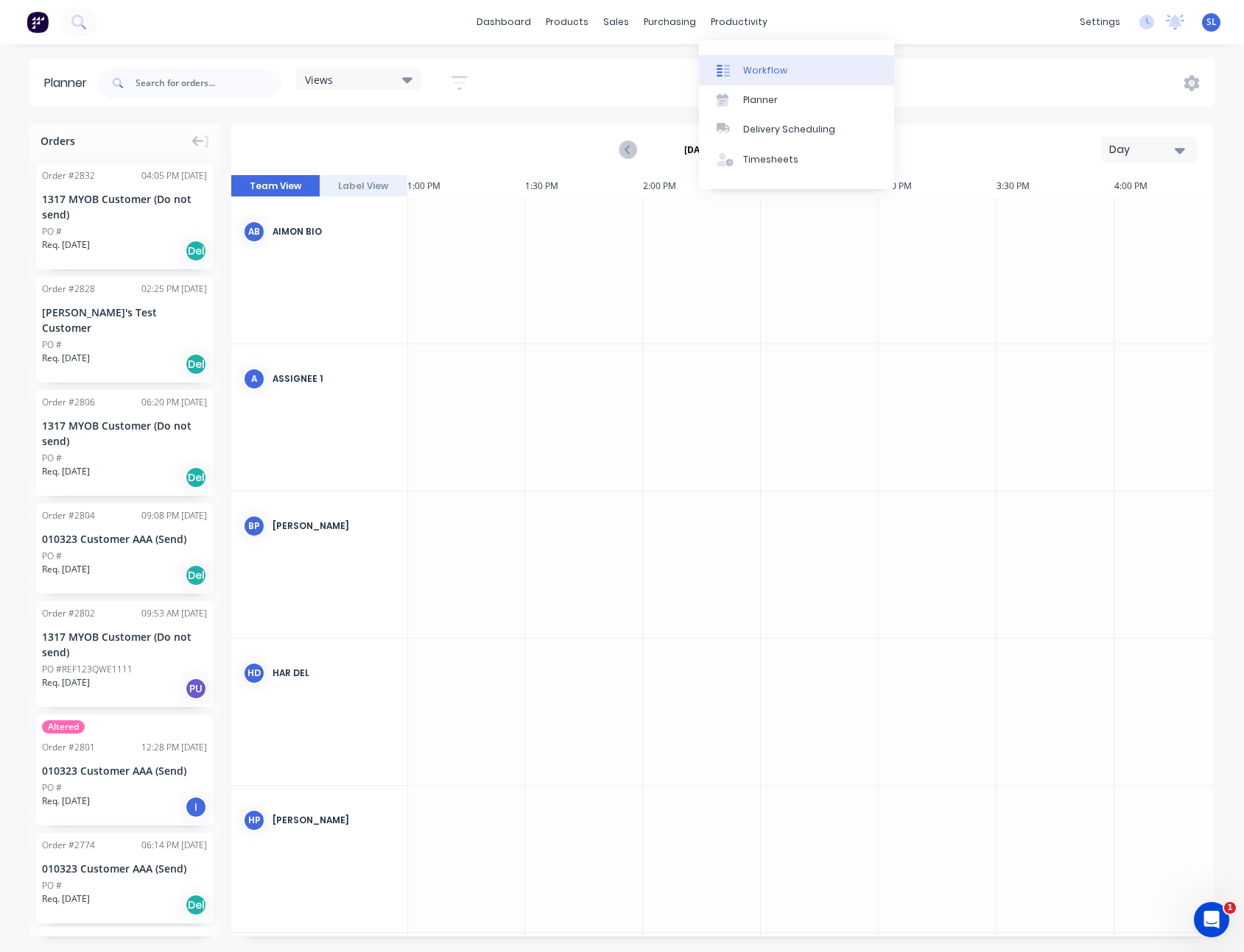
click at [737, 61] on link "Workflow" at bounding box center [796, 70] width 195 height 30
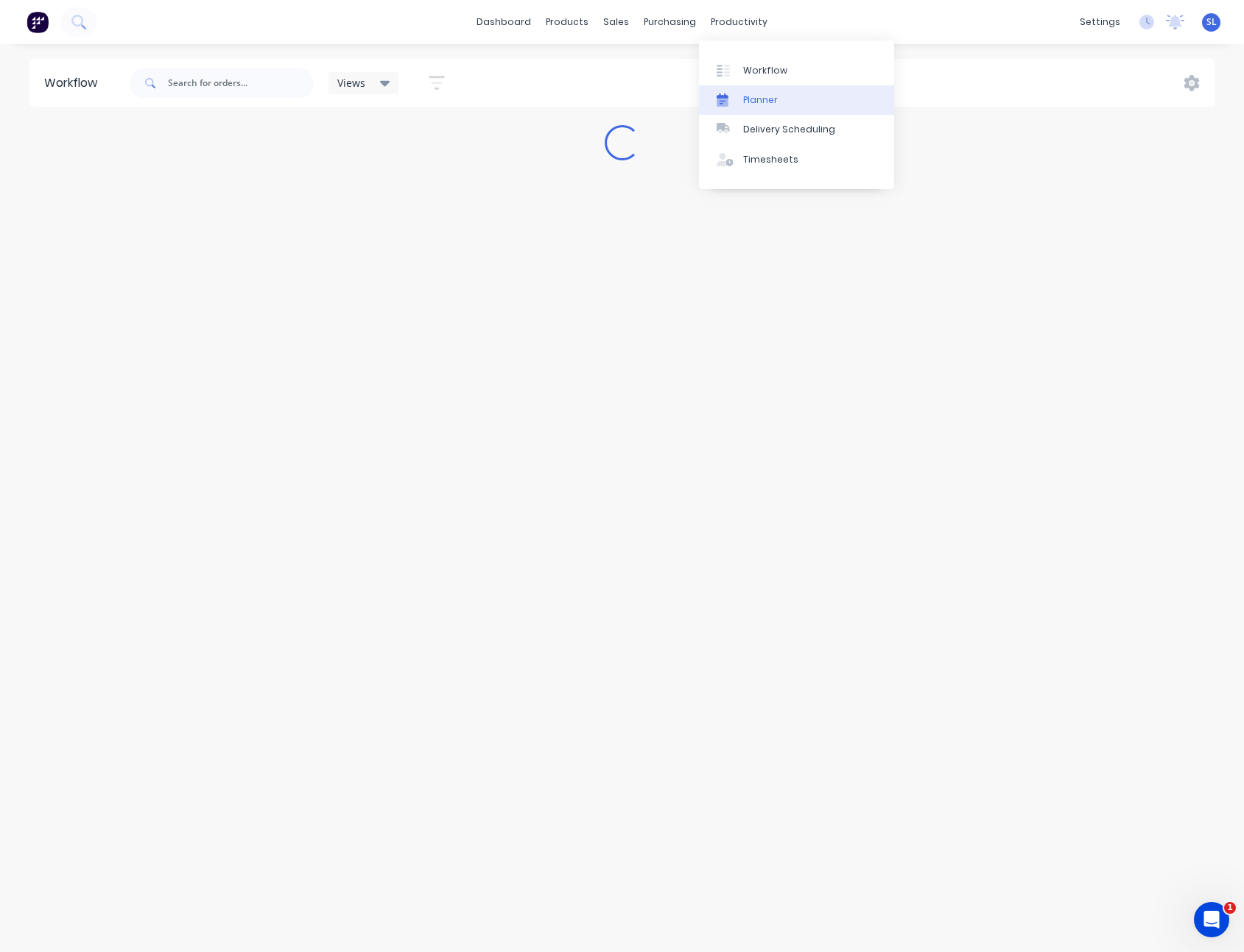
click at [765, 100] on div "Planner" at bounding box center [760, 100] width 35 height 13
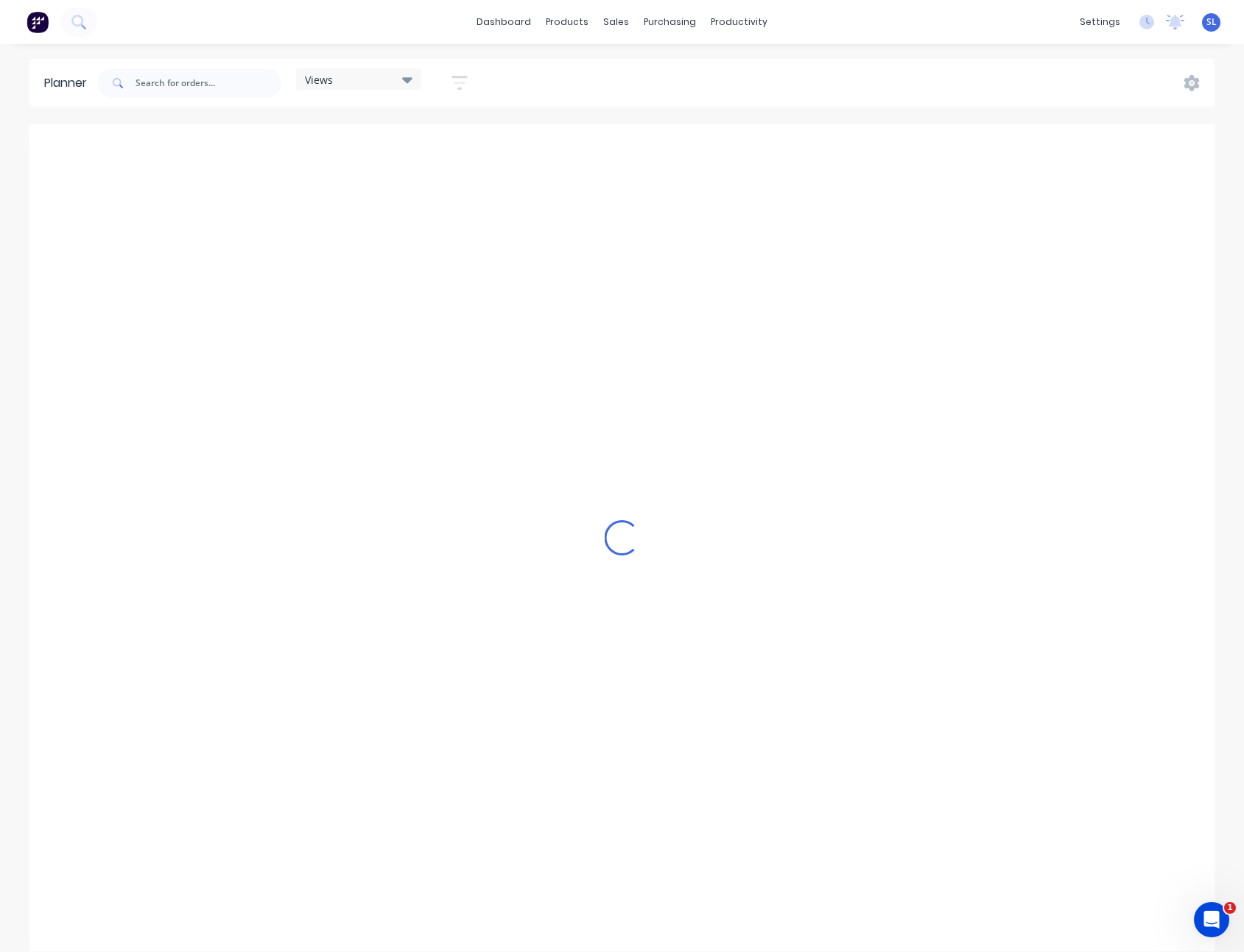
scroll to position [0, 1886]
